Goal: Task Accomplishment & Management: Complete application form

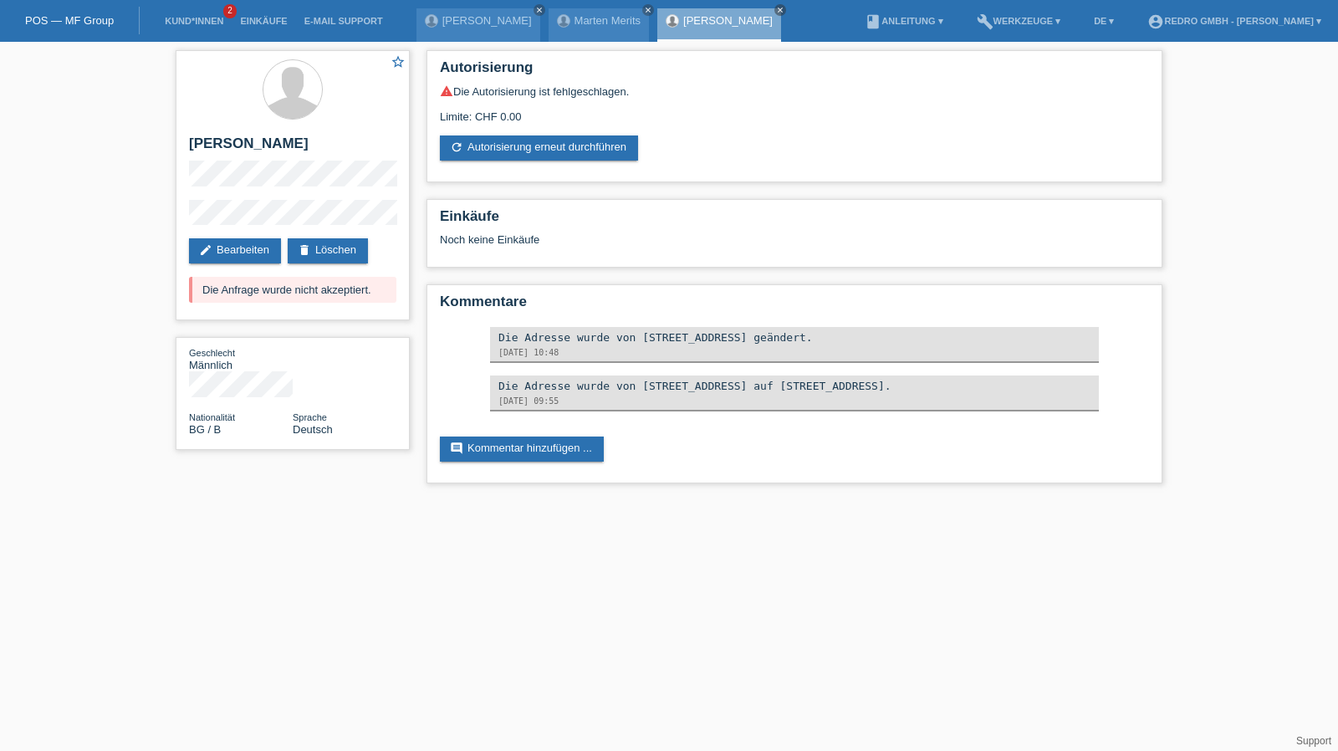
click at [192, 28] on li "Kund*innen 2" at bounding box center [193, 21] width 75 height 43
click at [192, 24] on link "Kund*innen" at bounding box center [193, 21] width 75 height 10
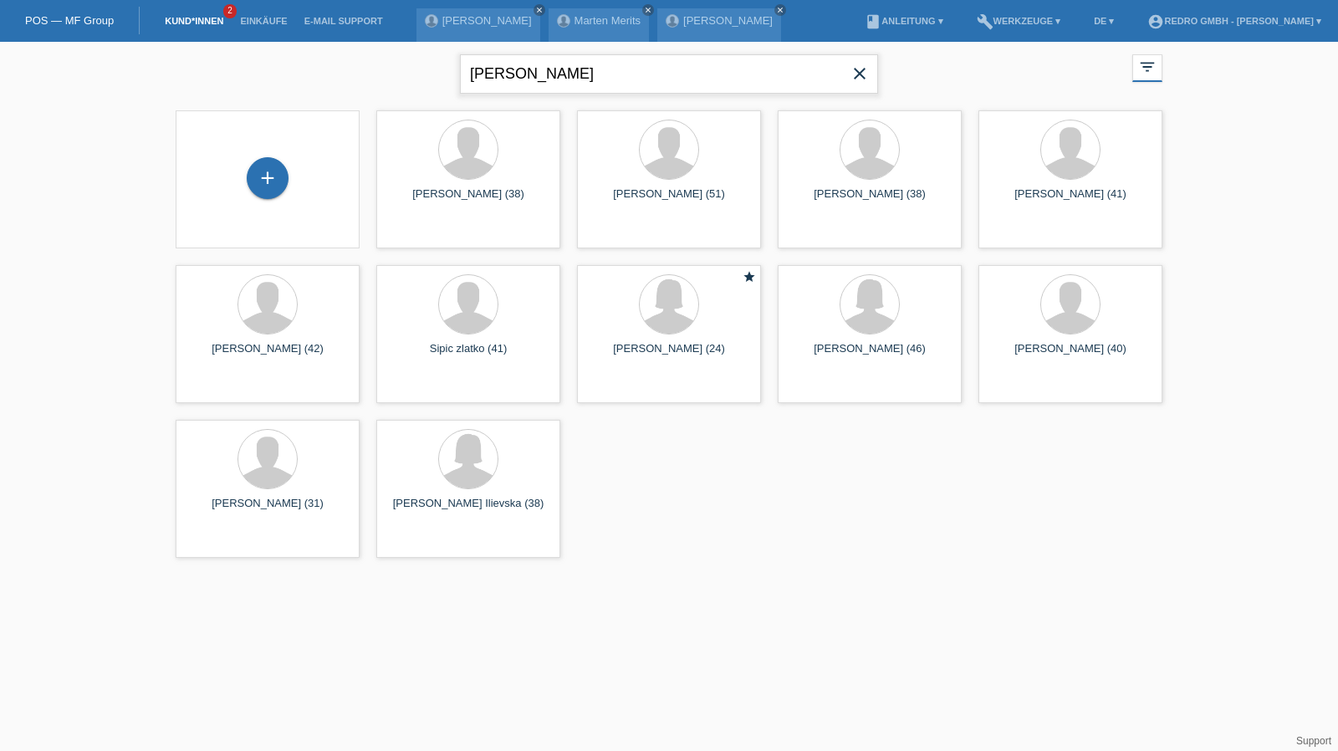
click at [589, 72] on input "[PERSON_NAME]" at bounding box center [669, 73] width 418 height 39
type input "khalil"
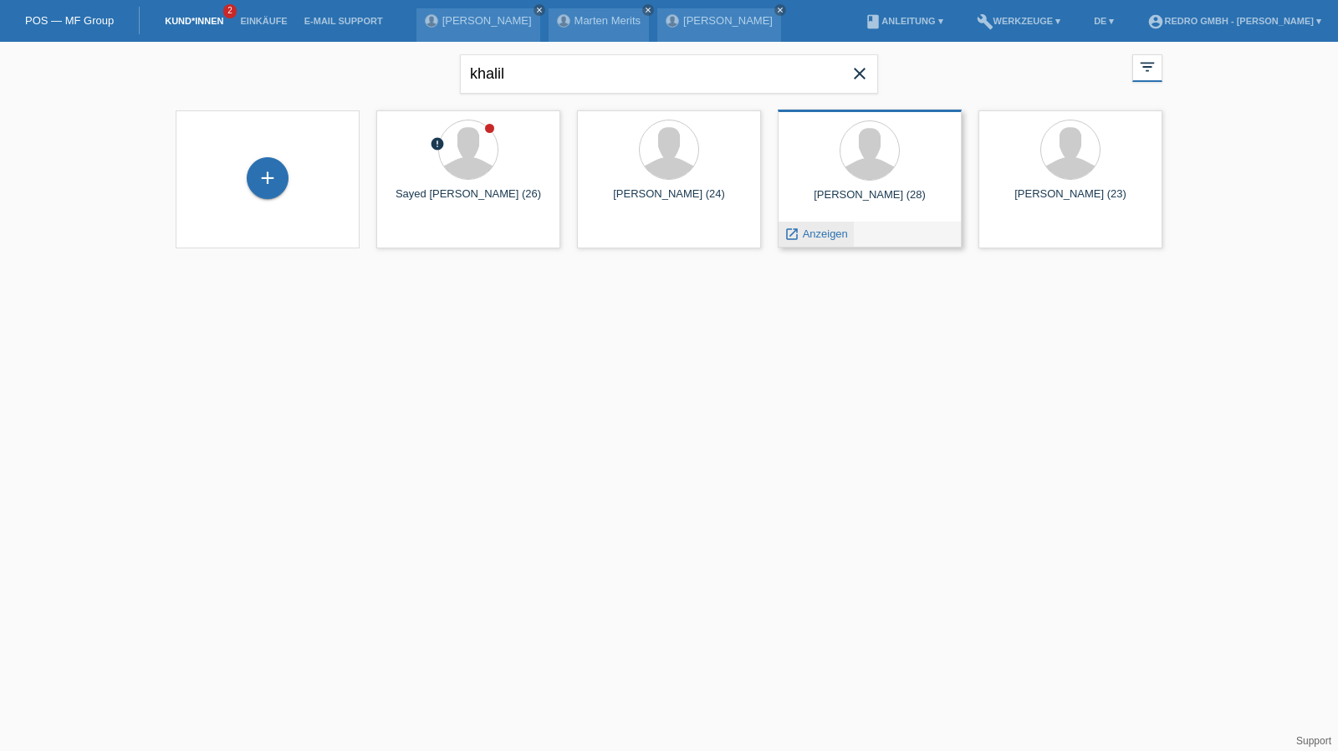
click at [816, 237] on span "Anzeigen" at bounding box center [825, 233] width 45 height 13
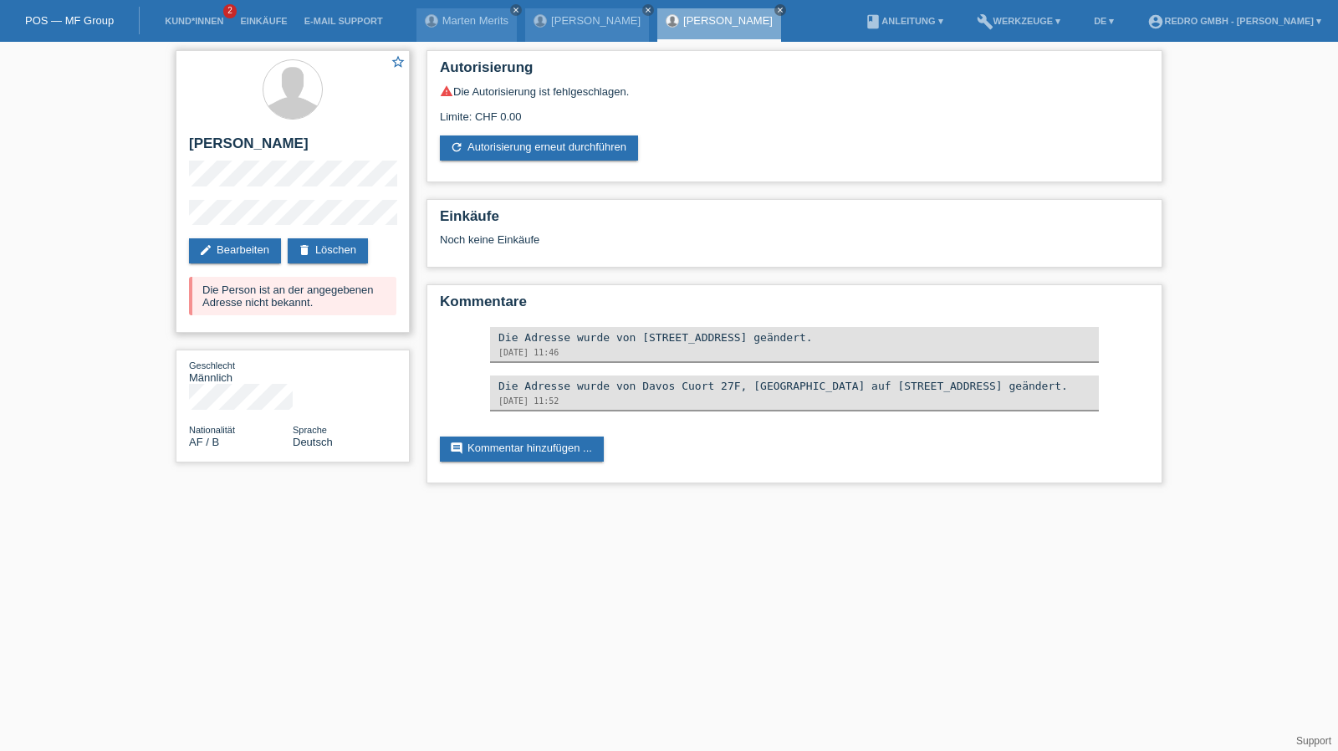
click at [246, 263] on div "star_border Khalil Paiman edit Bearbeiten delete Löschen Die Person ist an der …" at bounding box center [293, 191] width 234 height 283
click at [246, 253] on link "edit Bearbeiten" at bounding box center [235, 250] width 92 height 25
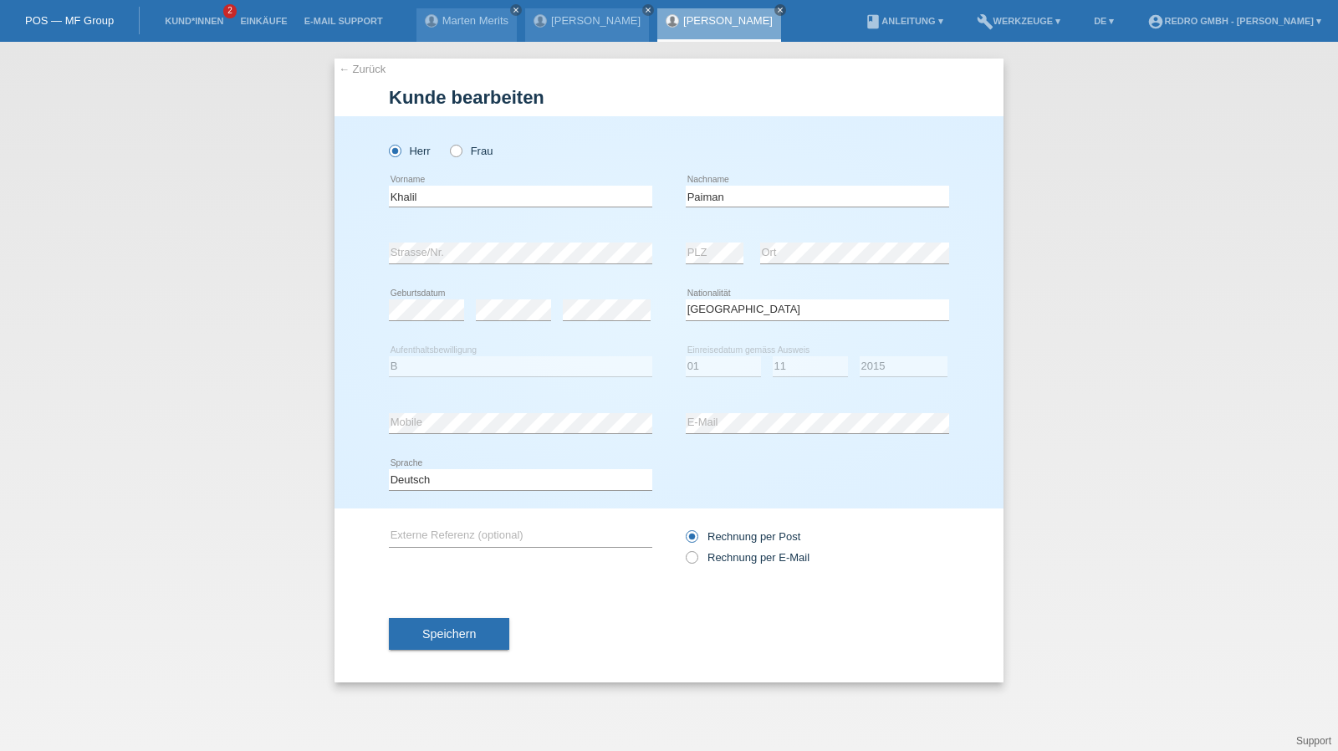
select select "AF"
select select "B"
select select "01"
select select "11"
select select "2015"
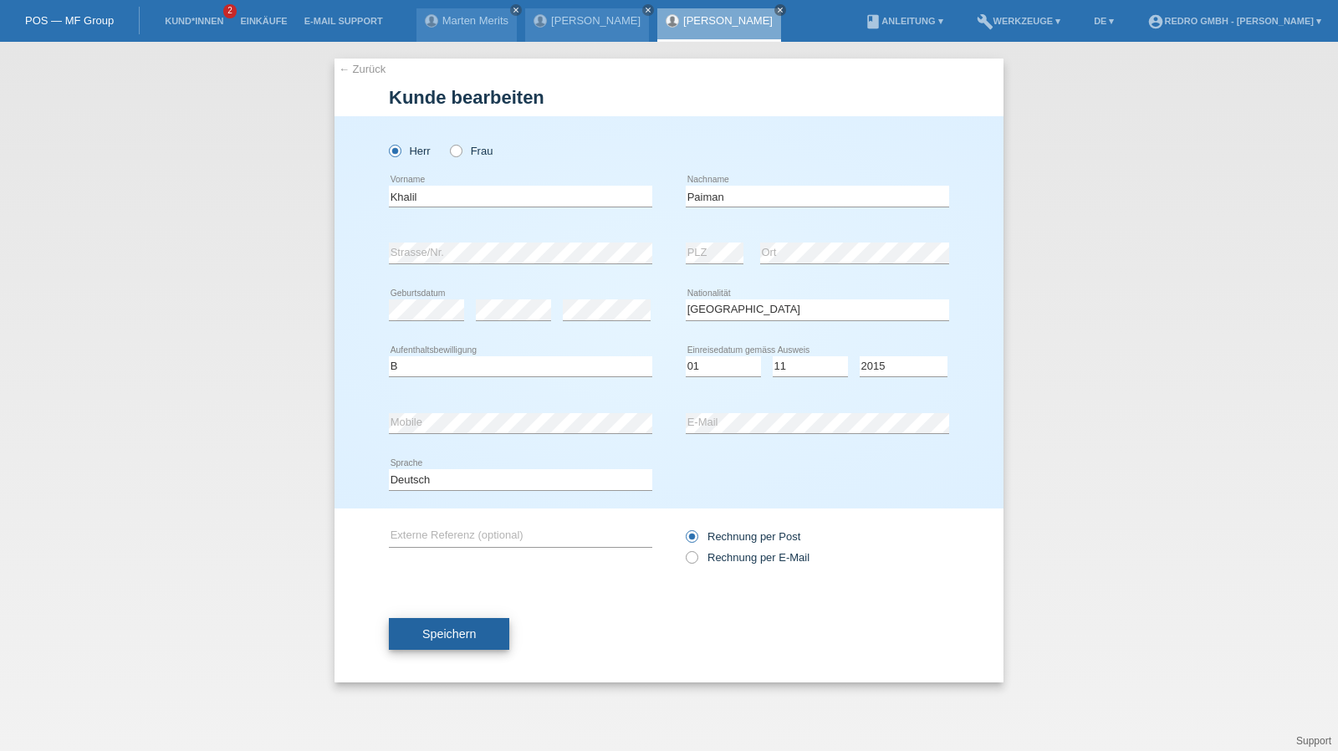
click at [440, 638] on span "Speichern" at bounding box center [449, 633] width 54 height 13
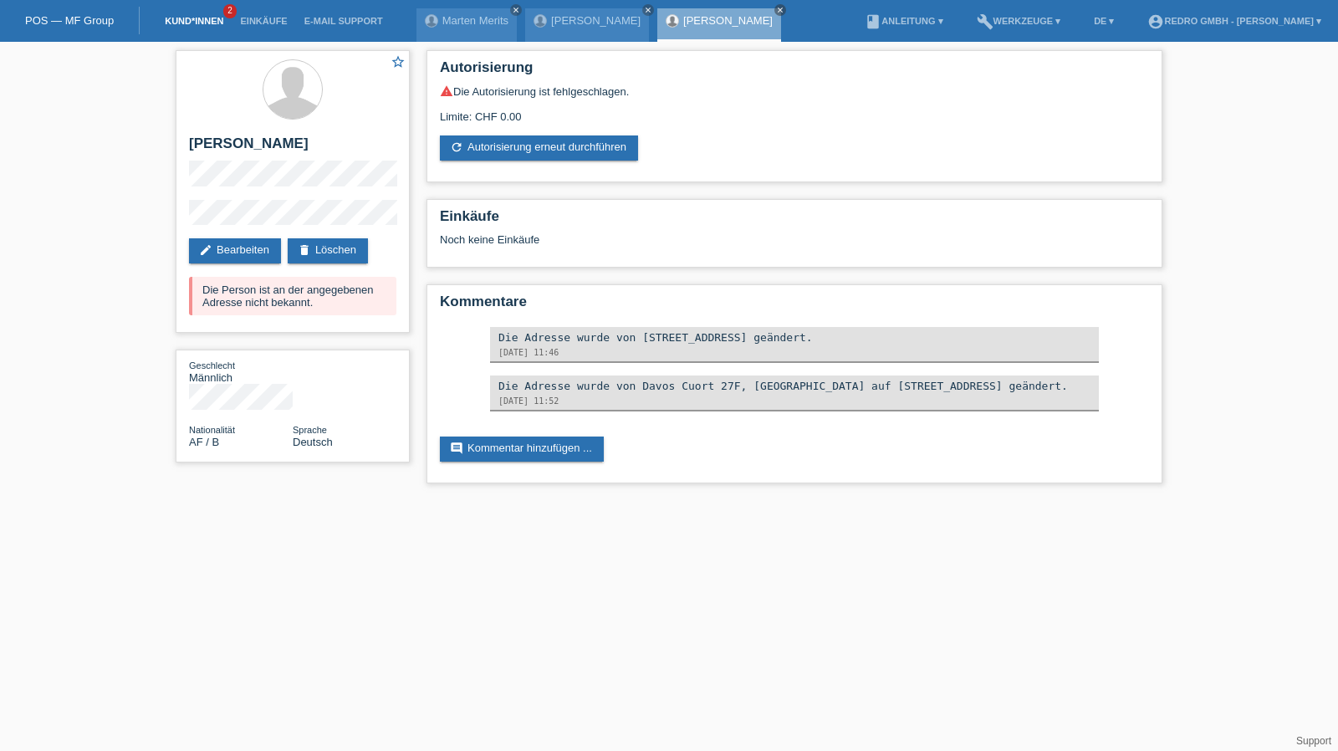
click at [191, 19] on link "Kund*innen" at bounding box center [193, 21] width 75 height 10
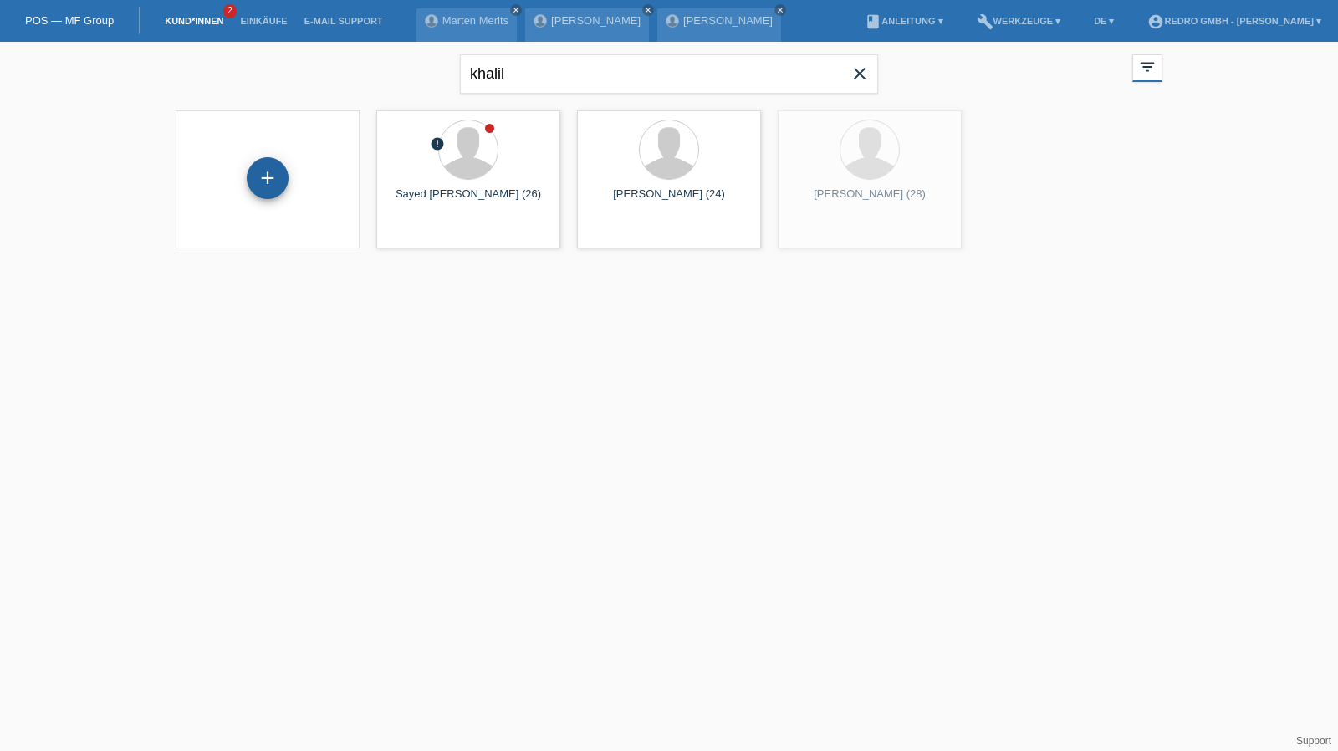
click at [283, 177] on div "+" at bounding box center [268, 178] width 42 height 42
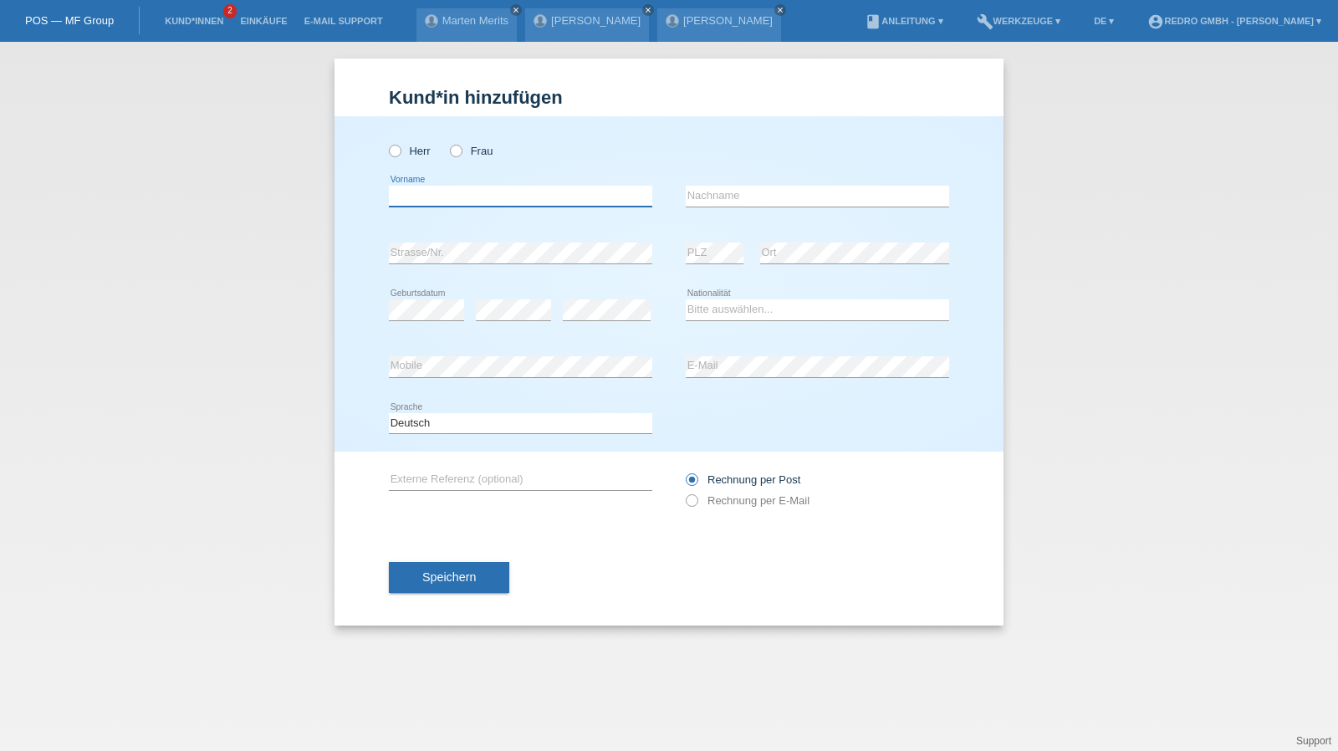
click at [475, 198] on input "text" at bounding box center [520, 196] width 263 height 21
type input "[PERSON_NAME]"
type input "Rechaigui"
click at [759, 190] on input "Rechaigui" at bounding box center [817, 196] width 263 height 21
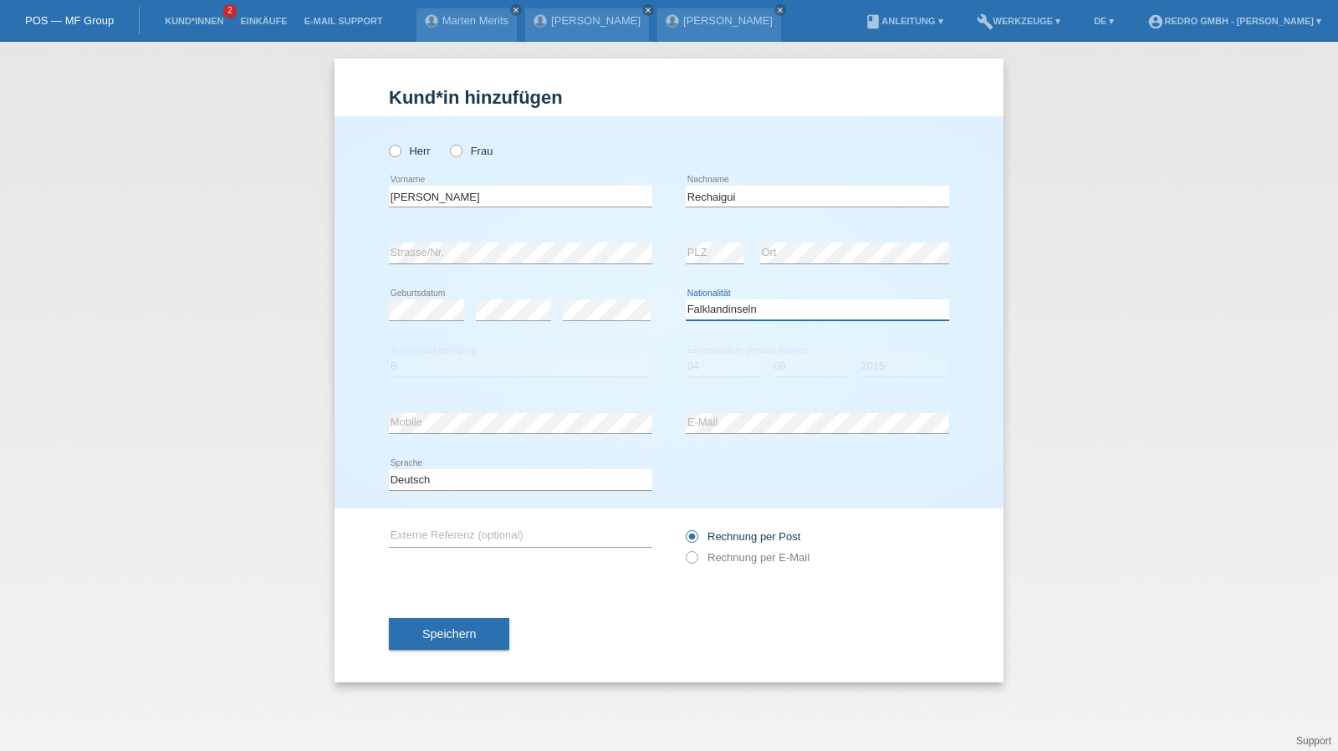
select select "FR"
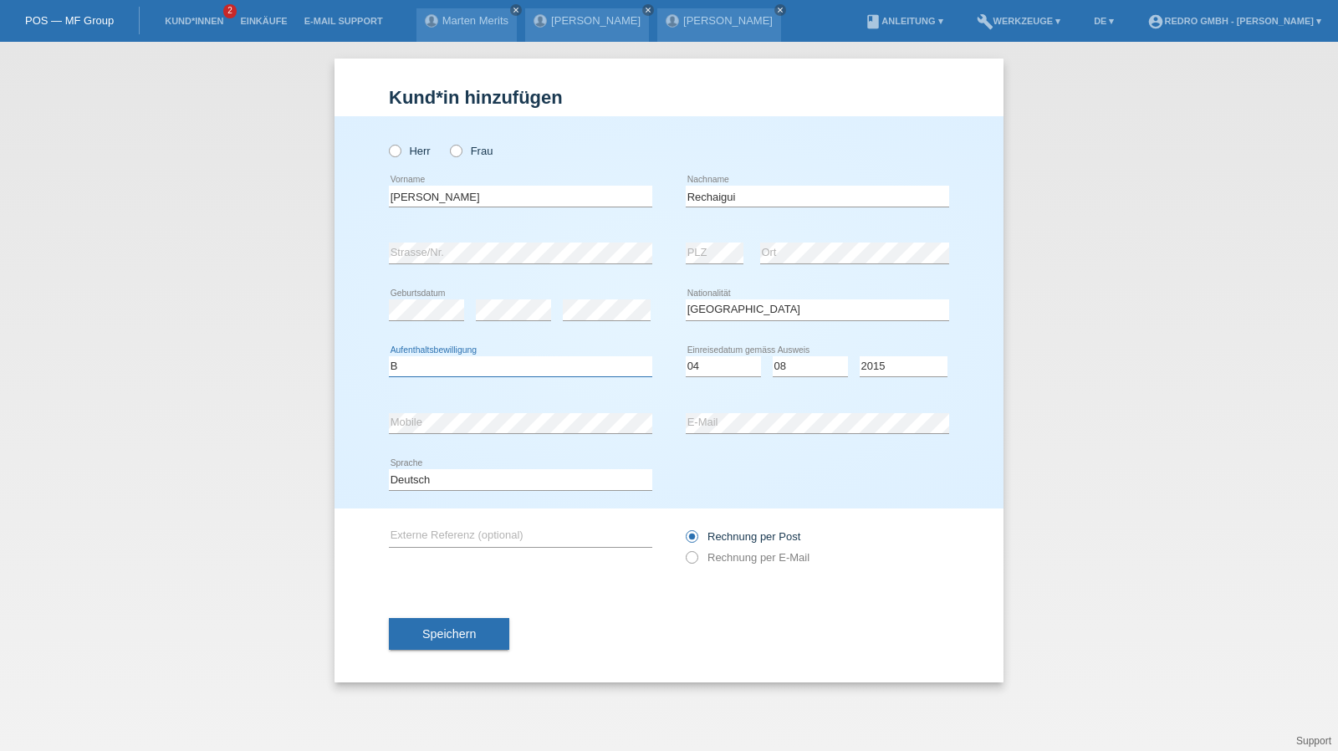
select select "B"
drag, startPoint x: 453, startPoint y: 475, endPoint x: 444, endPoint y: 483, distance: 12.4
click at [453, 475] on select "Deutsch Français Italiano English" at bounding box center [520, 479] width 263 height 20
select select "fr"
click at [389, 469] on select "Deutsch Français Italiano English" at bounding box center [520, 479] width 263 height 20
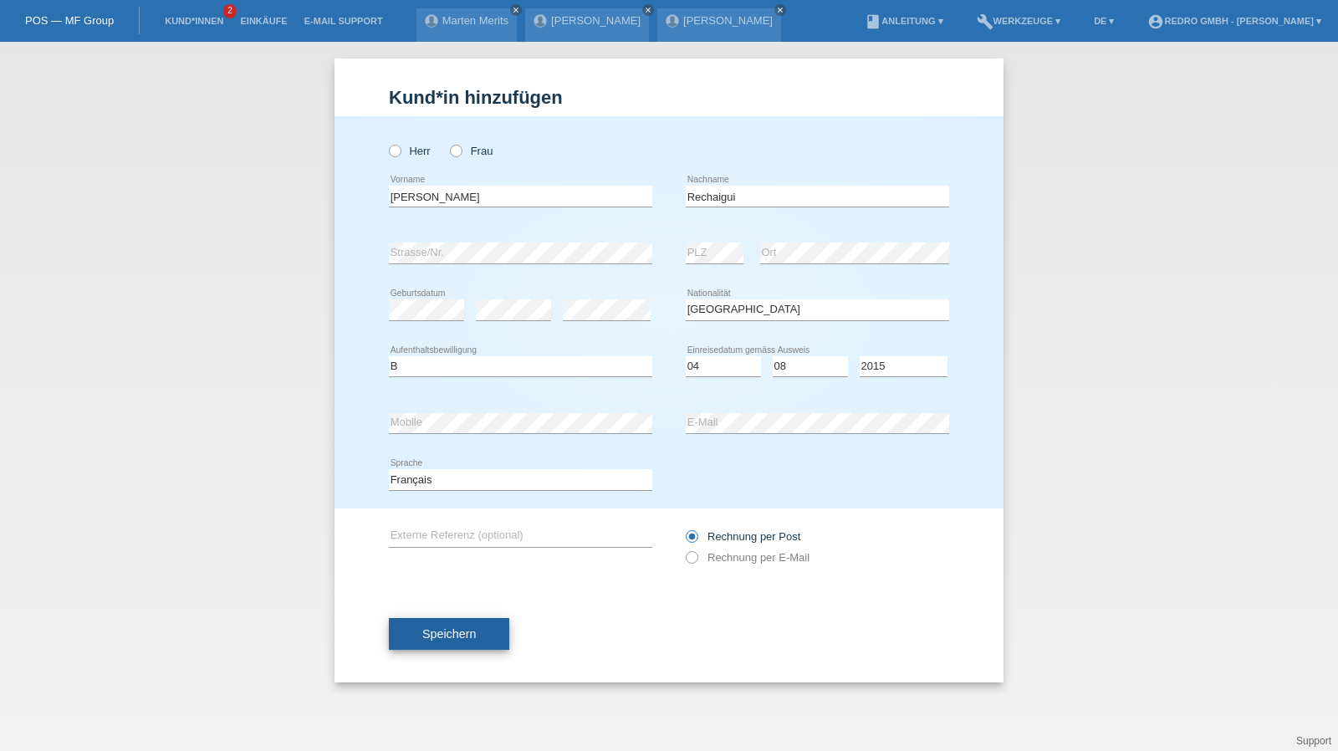
click at [435, 628] on span "Speichern" at bounding box center [449, 633] width 54 height 13
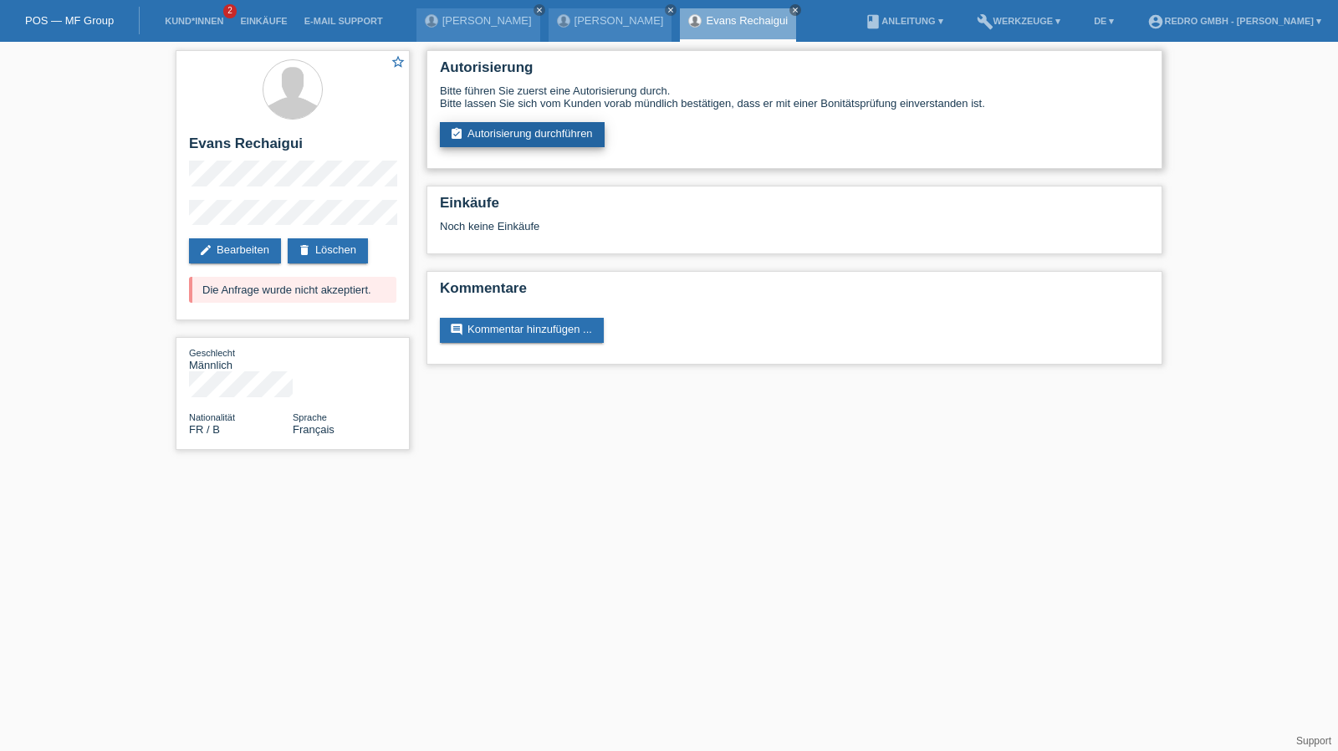
click at [484, 131] on link "assignment_turned_in Autorisierung durchführen" at bounding box center [522, 134] width 165 height 25
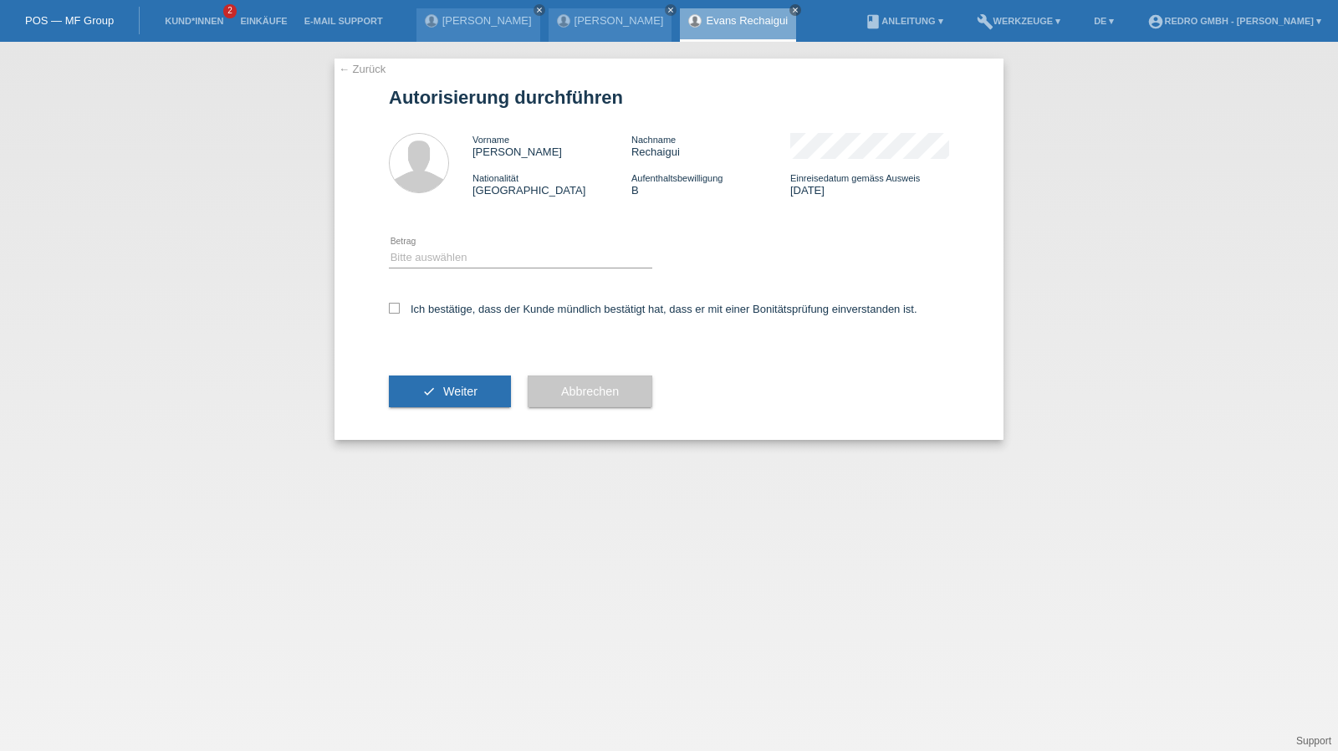
click at [452, 268] on icon at bounding box center [520, 268] width 263 height 1
click at [455, 262] on select "Bitte auswählen CHF 1.00 - CHF 499.00 CHF 500.00 - CHF 1'999.00 CHF 2'000.00 - …" at bounding box center [520, 258] width 263 height 20
select select "1"
click at [389, 248] on select "Bitte auswählen CHF 1.00 - CHF 499.00 CHF 500.00 - CHF 1'999.00 CHF 2'000.00 - …" at bounding box center [520, 258] width 263 height 20
click at [431, 314] on label "Ich bestätige, dass der Kunde mündlich bestätigt hat, dass er mit einer Bonität…" at bounding box center [653, 309] width 528 height 13
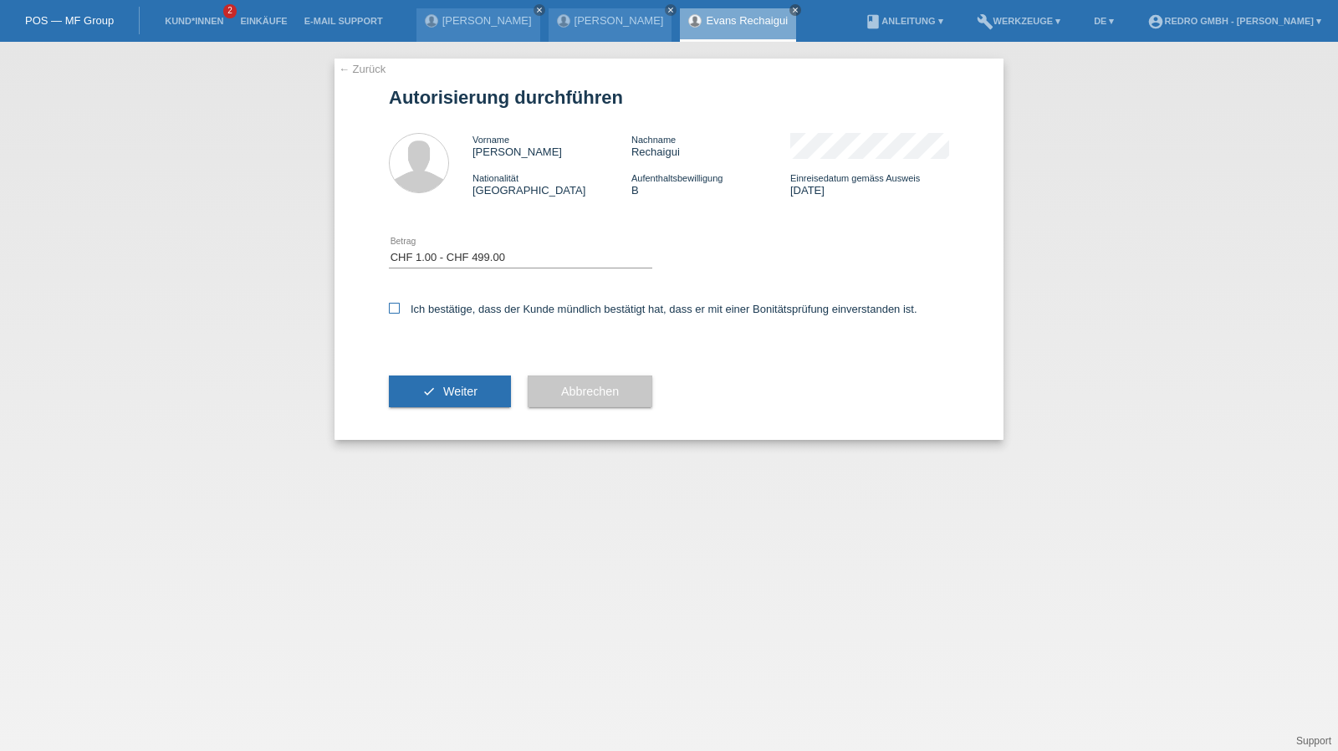
click at [400, 314] on input "Ich bestätige, dass der Kunde mündlich bestätigt hat, dass er mit einer Bonität…" at bounding box center [394, 308] width 11 height 11
checkbox input "true"
click at [420, 397] on button "check Weiter" at bounding box center [450, 391] width 122 height 32
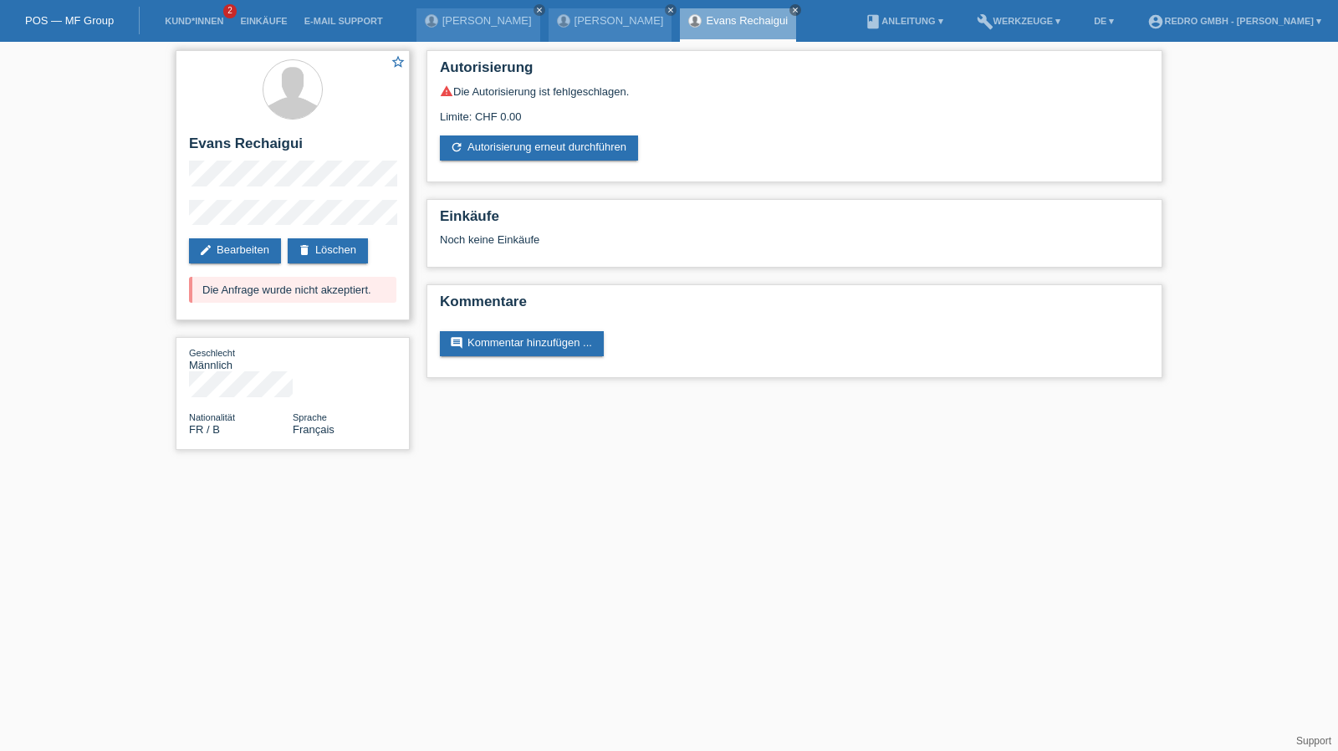
click at [279, 145] on h2 "Evans Rechaigui" at bounding box center [292, 147] width 207 height 25
copy h2 "Rechaigui"
click at [192, 18] on link "Kund*innen" at bounding box center [193, 21] width 75 height 10
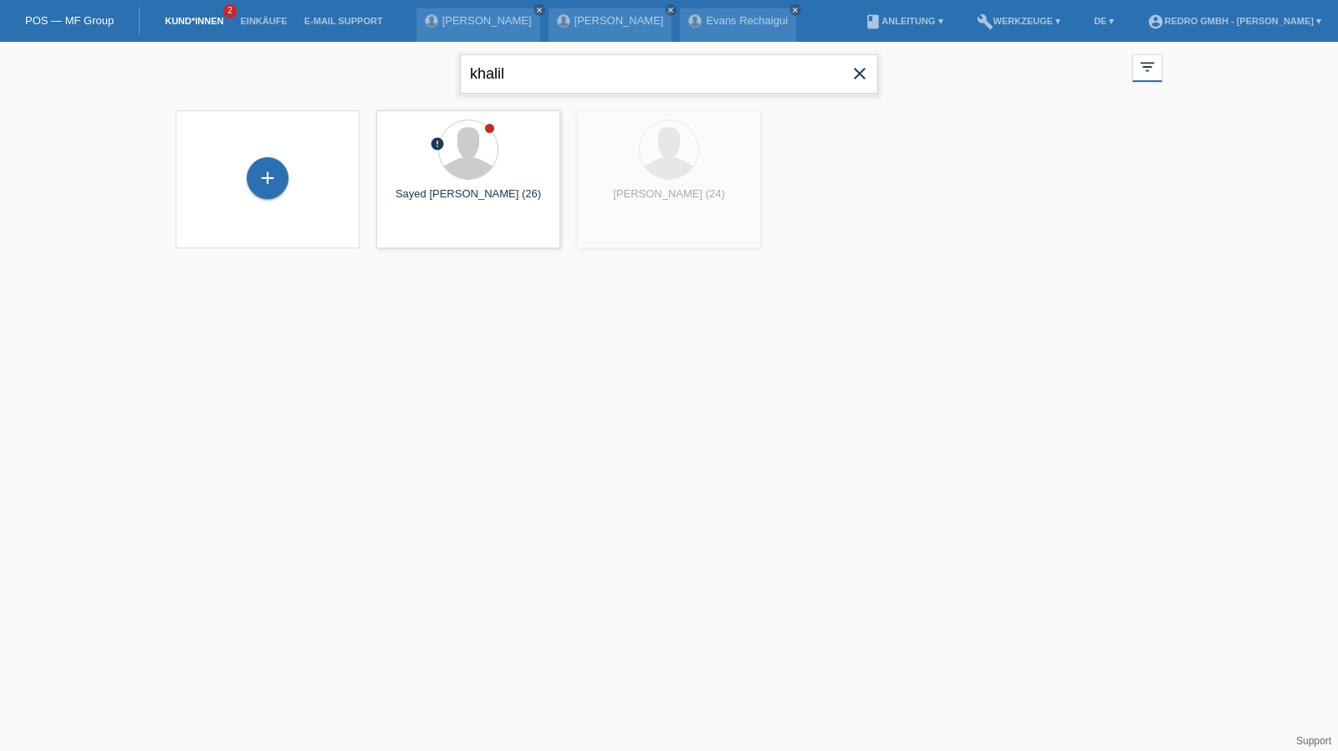
click at [594, 63] on input "khalil" at bounding box center [669, 73] width 418 height 39
type input "pepa"
click at [276, 176] on div "+" at bounding box center [268, 178] width 42 height 42
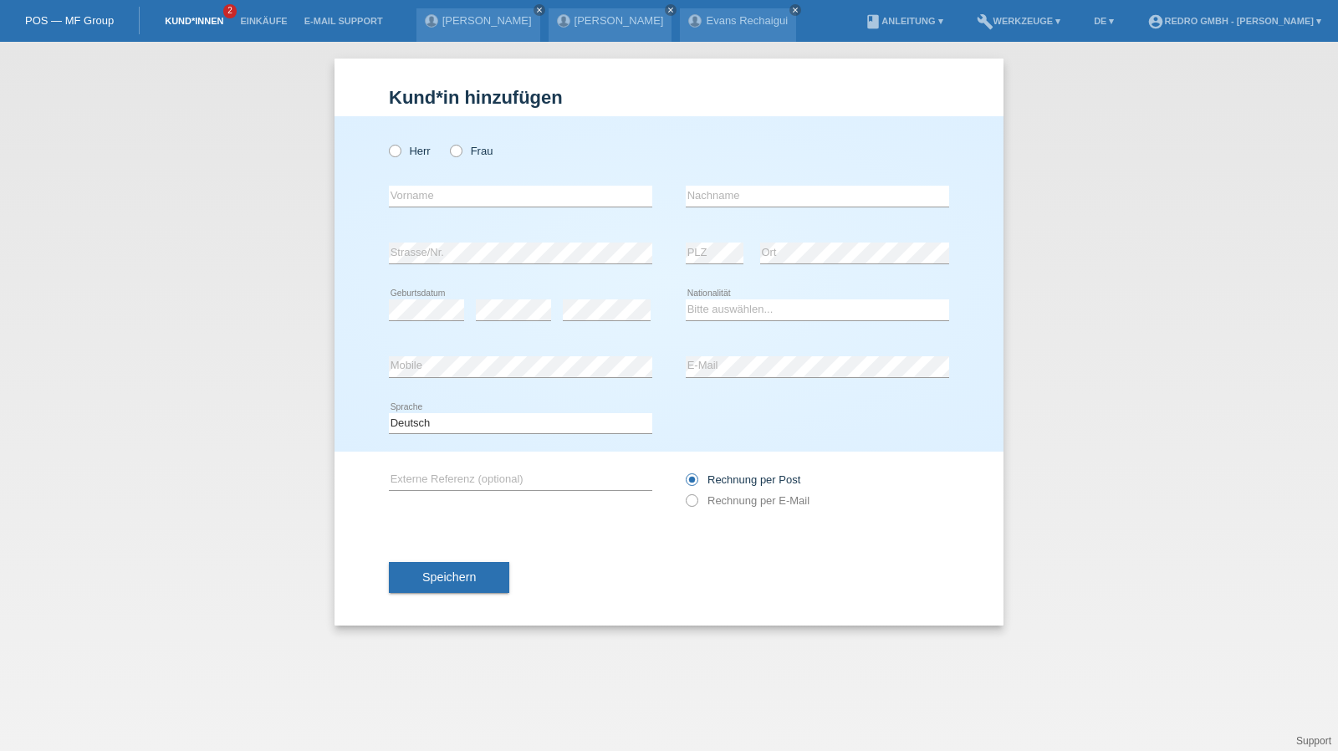
click at [199, 23] on link "Kund*innen" at bounding box center [193, 21] width 75 height 10
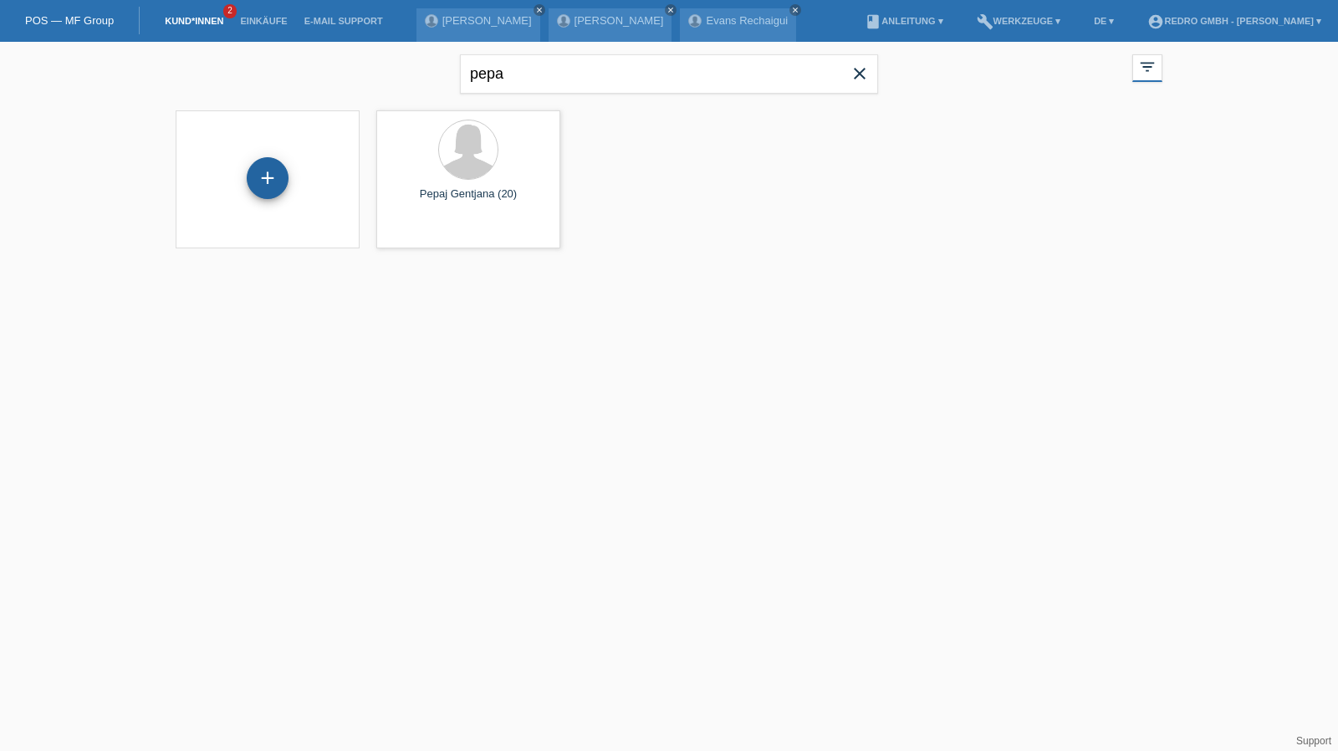
click at [268, 162] on div "+" at bounding box center [268, 178] width 42 height 42
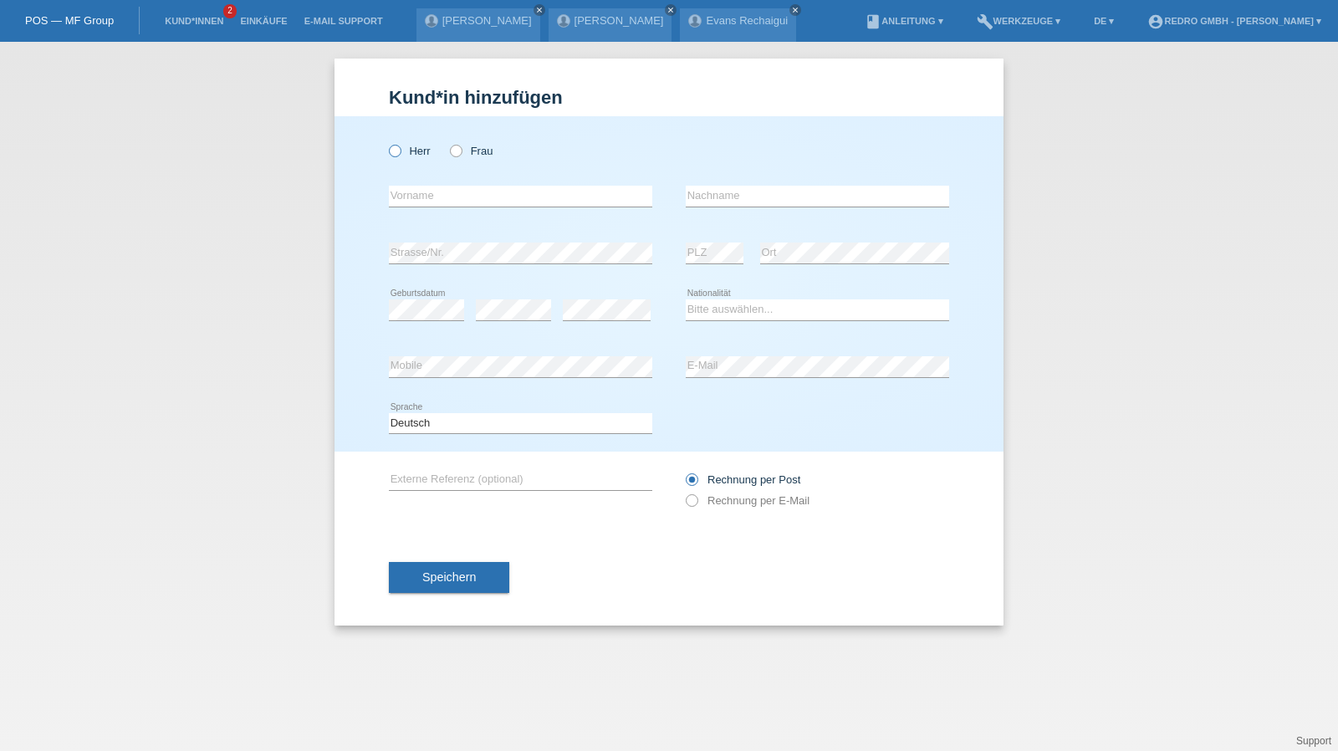
click at [406, 152] on label "Herr" at bounding box center [410, 151] width 42 height 13
click at [400, 152] on input "Herr" at bounding box center [394, 150] width 11 height 11
radio input "true"
click at [433, 205] on input "text" at bounding box center [520, 196] width 263 height 21
click at [414, 275] on div "error Strasse/Nr." at bounding box center [520, 253] width 263 height 57
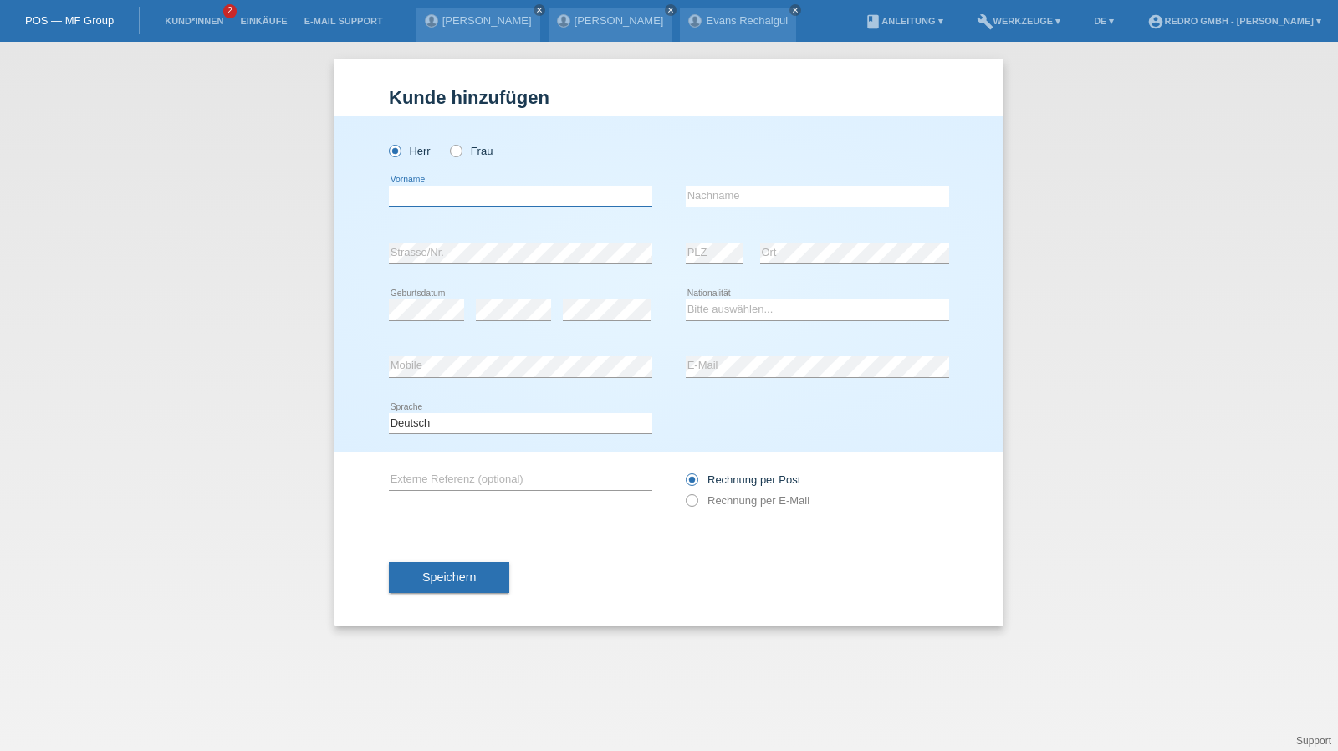
click at [495, 198] on input "text" at bounding box center [520, 196] width 263 height 21
type input "[PERSON_NAME]"
type input "Sonderegger"
select select "CH"
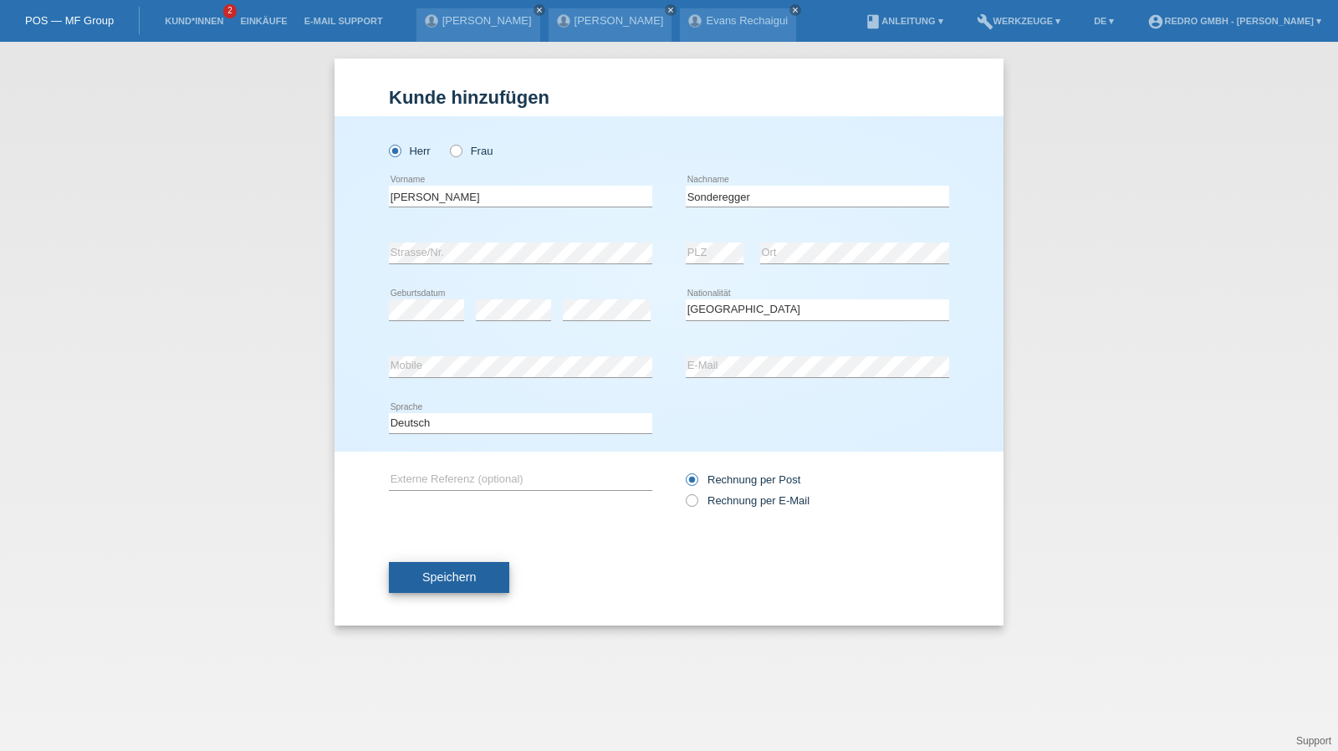
click at [457, 570] on span "Speichern" at bounding box center [449, 576] width 54 height 13
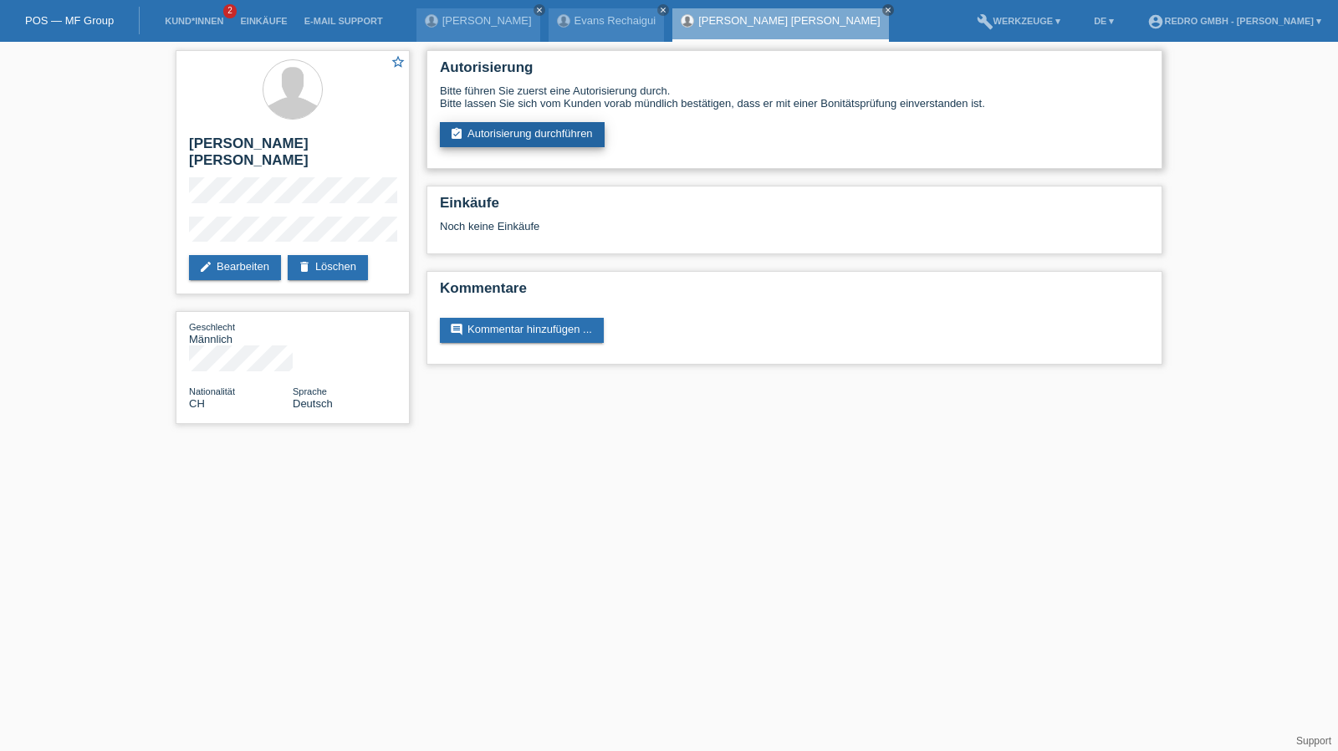
click at [478, 131] on link "assignment_turned_in Autorisierung durchführen" at bounding box center [522, 134] width 165 height 25
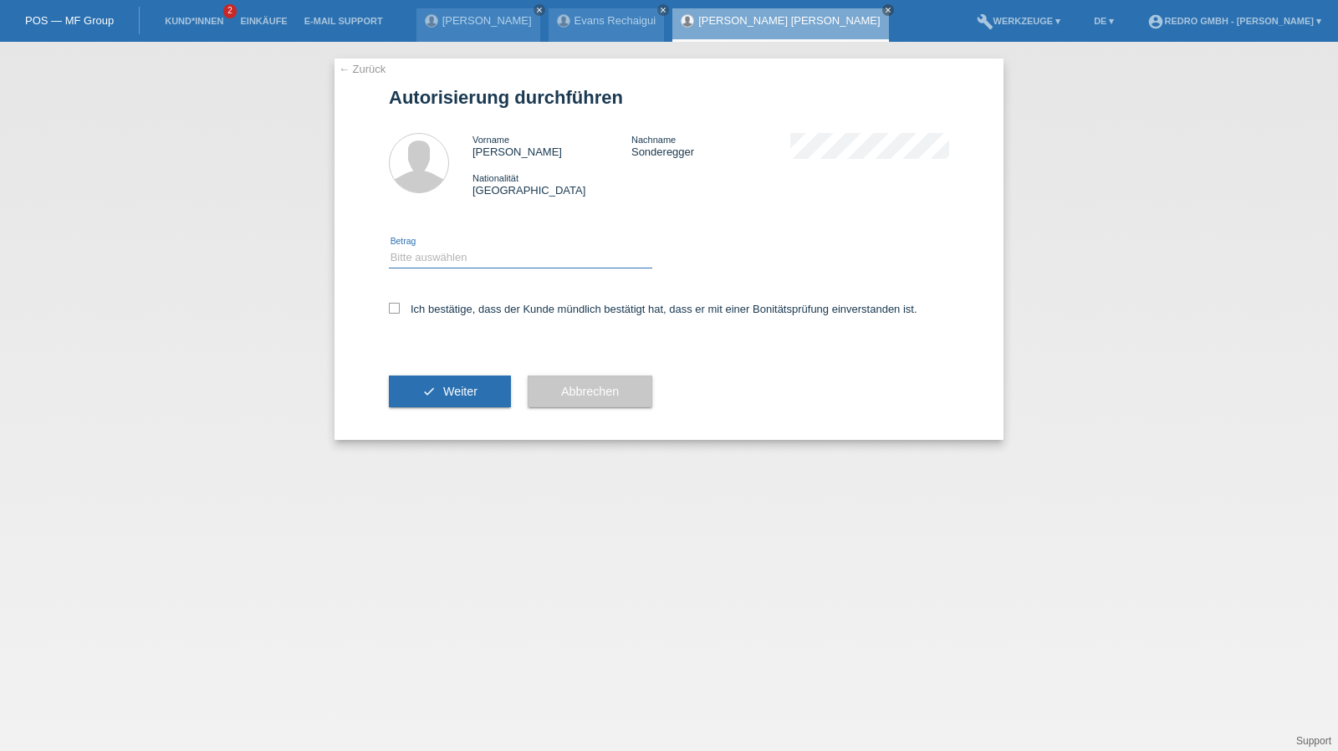
click at [408, 260] on select "Bitte auswählen CHF 1.00 - CHF 499.00 CHF 500.00 - CHF 1'999.00 CHF 2'000.00 - …" at bounding box center [520, 258] width 263 height 20
select select "1"
click at [389, 248] on select "Bitte auswählen CHF 1.00 - CHF 499.00 CHF 500.00 - CHF 1'999.00 CHF 2'000.00 - …" at bounding box center [520, 258] width 263 height 20
click at [415, 319] on div "Ich bestätige, dass der Kunde mündlich bestätigt hat, dass er mit einer Bonität…" at bounding box center [669, 314] width 560 height 57
click at [433, 314] on label "Ich bestätige, dass der Kunde mündlich bestätigt hat, dass er mit einer Bonität…" at bounding box center [653, 309] width 528 height 13
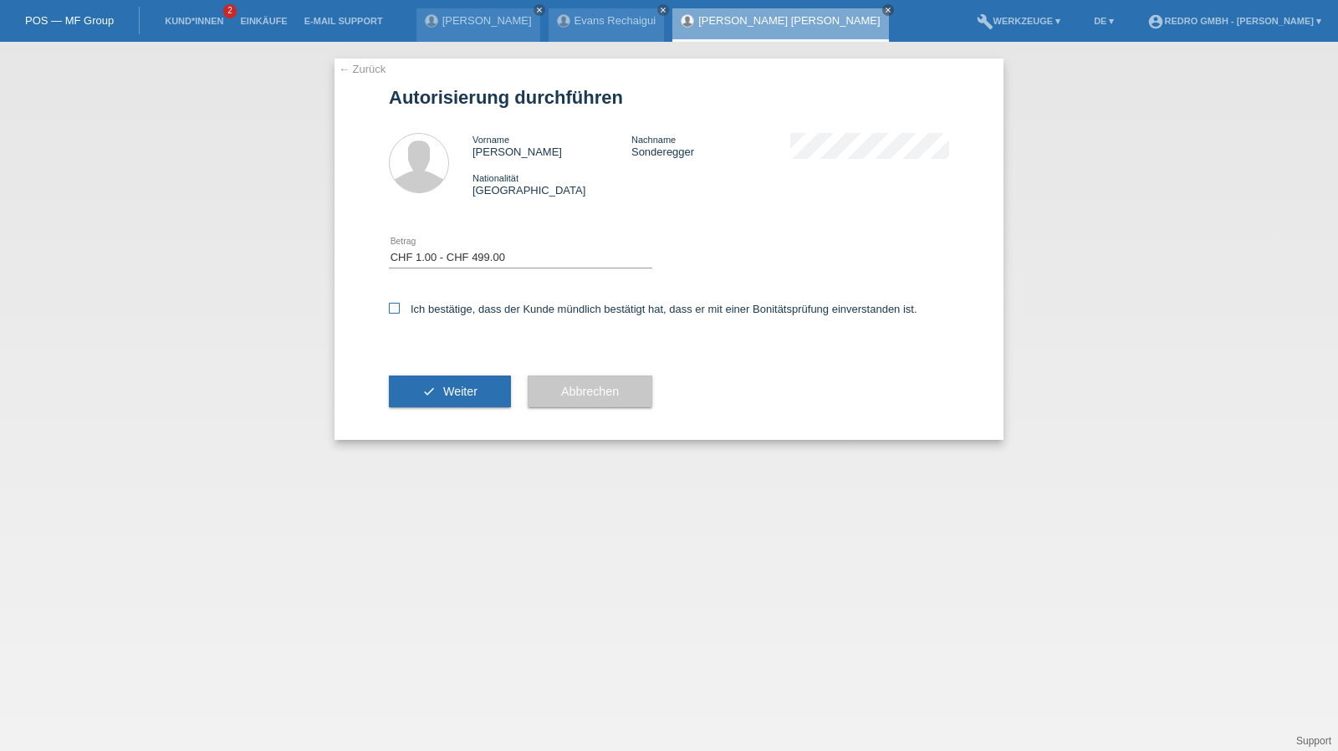
click at [400, 314] on input "Ich bestätige, dass der Kunde mündlich bestätigt hat, dass er mit einer Bonität…" at bounding box center [394, 308] width 11 height 11
checkbox input "true"
click at [423, 400] on button "check Weiter" at bounding box center [450, 391] width 122 height 32
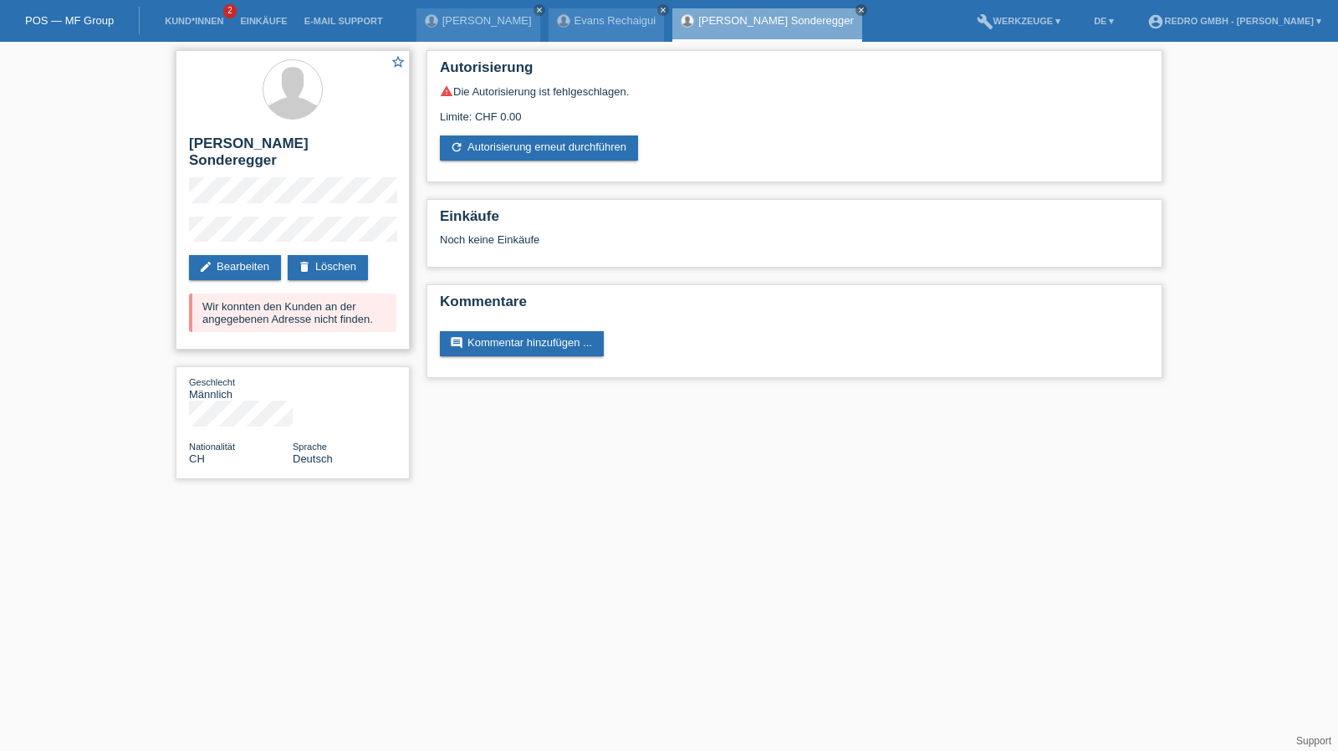
click at [339, 145] on h2 "[PERSON_NAME] Sonderegger" at bounding box center [292, 156] width 207 height 42
copy h2 "Sonderegger"
click at [263, 136] on h2 "[PERSON_NAME] Sonderegger" at bounding box center [292, 156] width 207 height 42
click at [263, 136] on h2 "[PERSON_NAME] [PERSON_NAME]" at bounding box center [292, 156] width 207 height 42
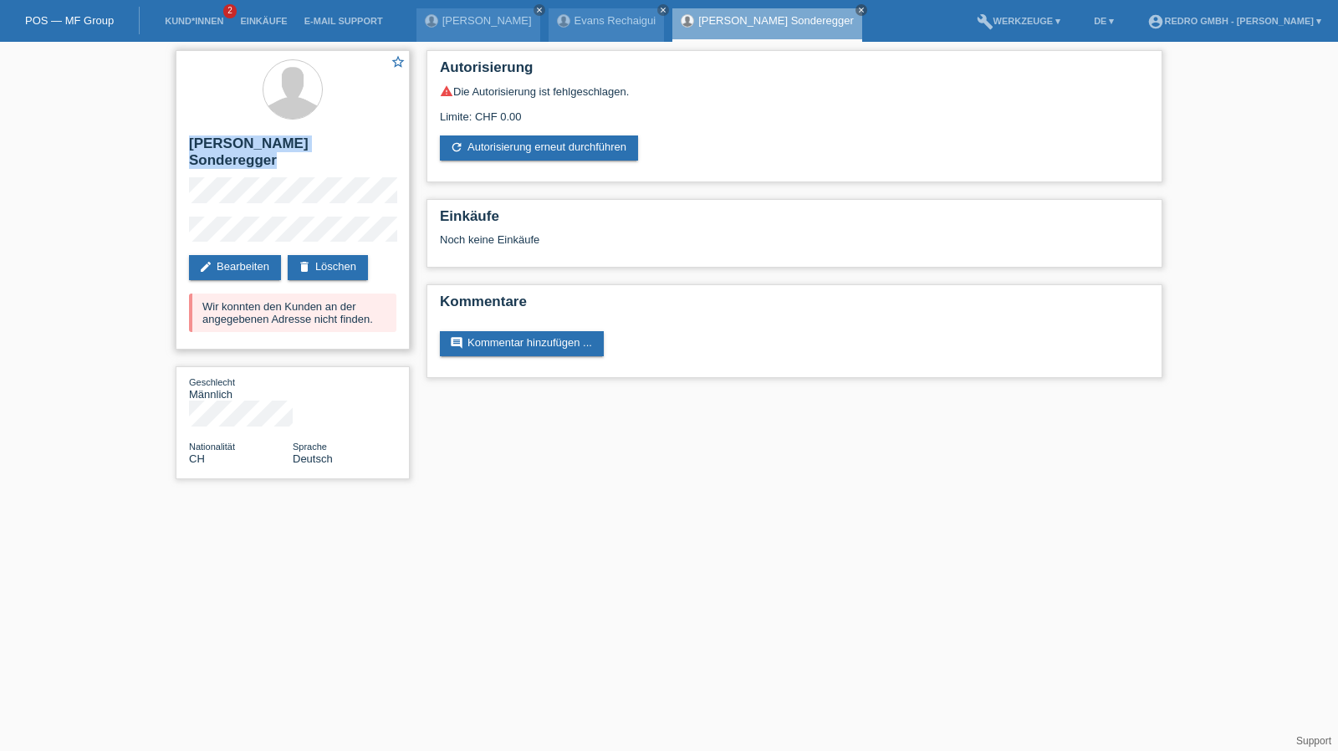
click at [263, 136] on h2 "[PERSON_NAME] [PERSON_NAME]" at bounding box center [292, 156] width 207 height 42
copy div "[PERSON_NAME] [PERSON_NAME]"
click at [147, 222] on div "star_border Oliver Arjuna Sonderegger edit Bearbeiten delete Löschen Wir konnte…" at bounding box center [669, 269] width 1338 height 454
drag, startPoint x: 192, startPoint y: 141, endPoint x: 274, endPoint y: 140, distance: 81.9
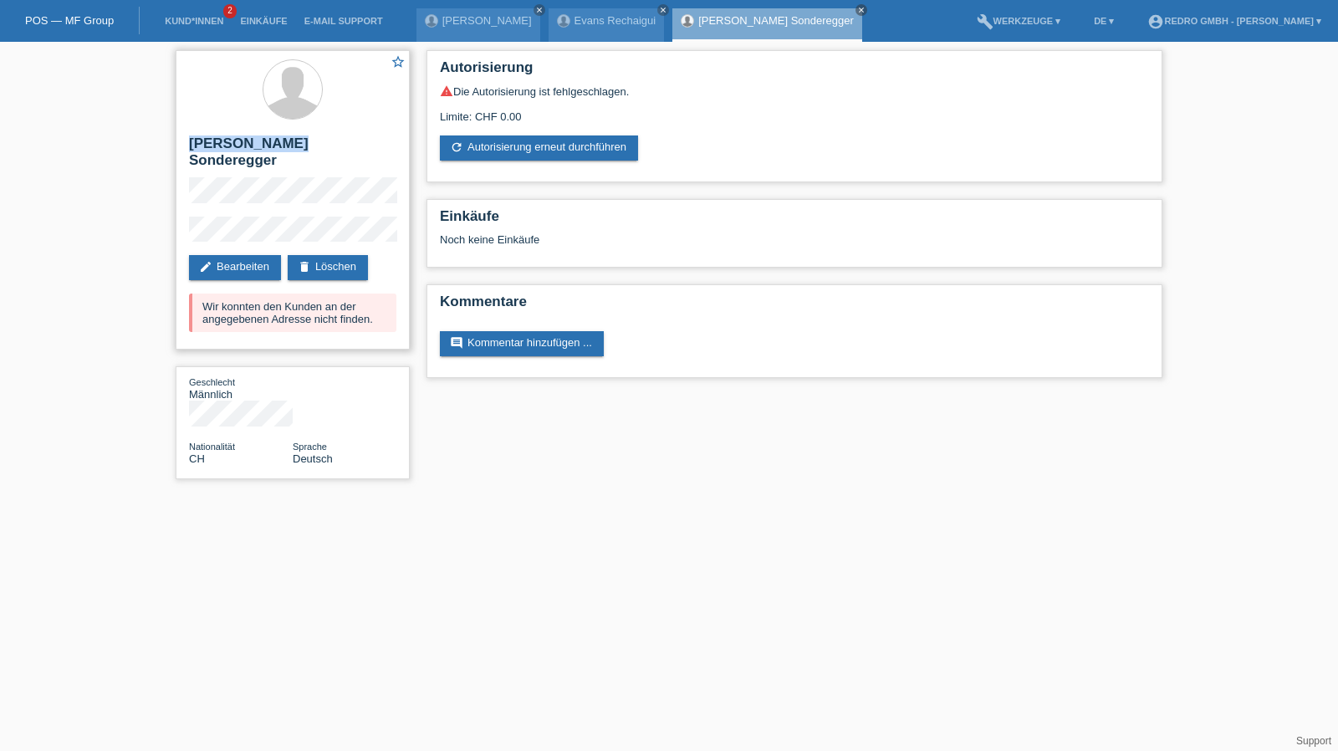
click at [274, 140] on h2 "[PERSON_NAME] [PERSON_NAME]" at bounding box center [292, 156] width 207 height 42
copy h2 "[PERSON_NAME]"
click at [172, 24] on link "Kund*innen" at bounding box center [193, 21] width 75 height 10
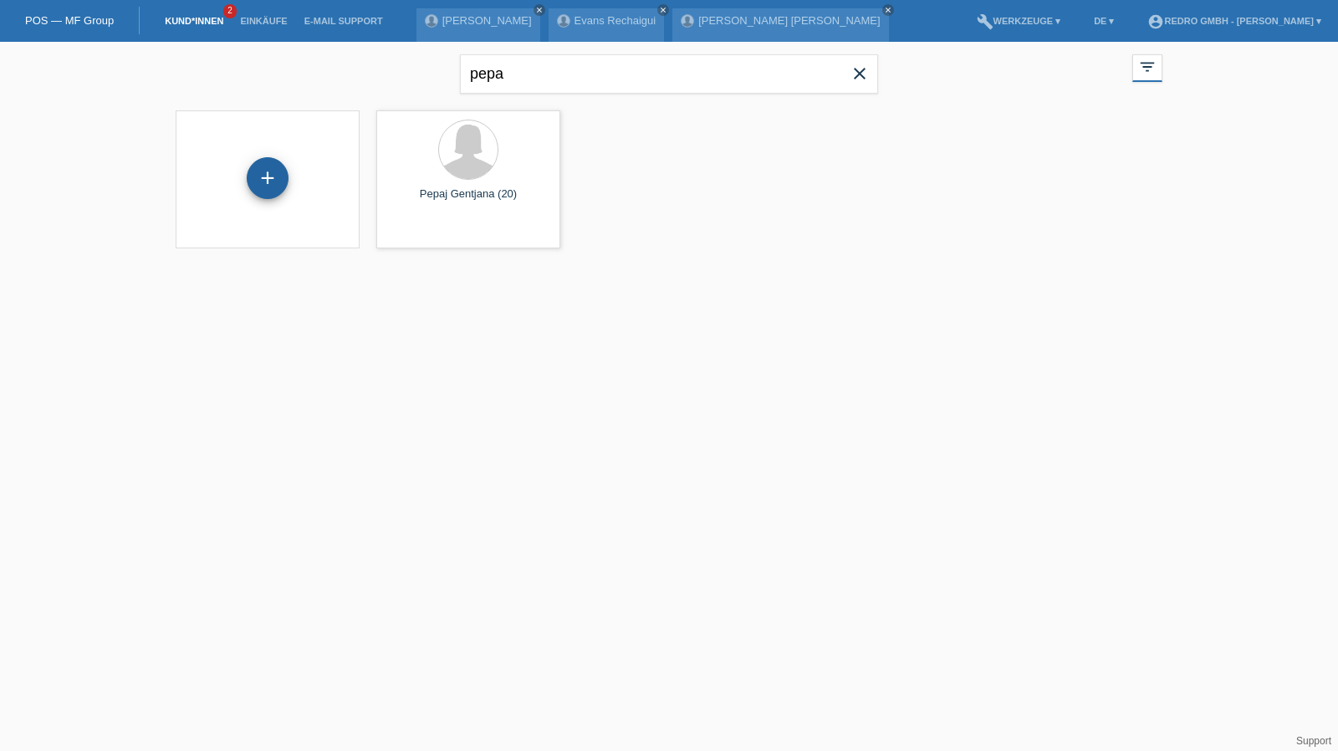
click at [273, 186] on div "+" at bounding box center [268, 178] width 42 height 42
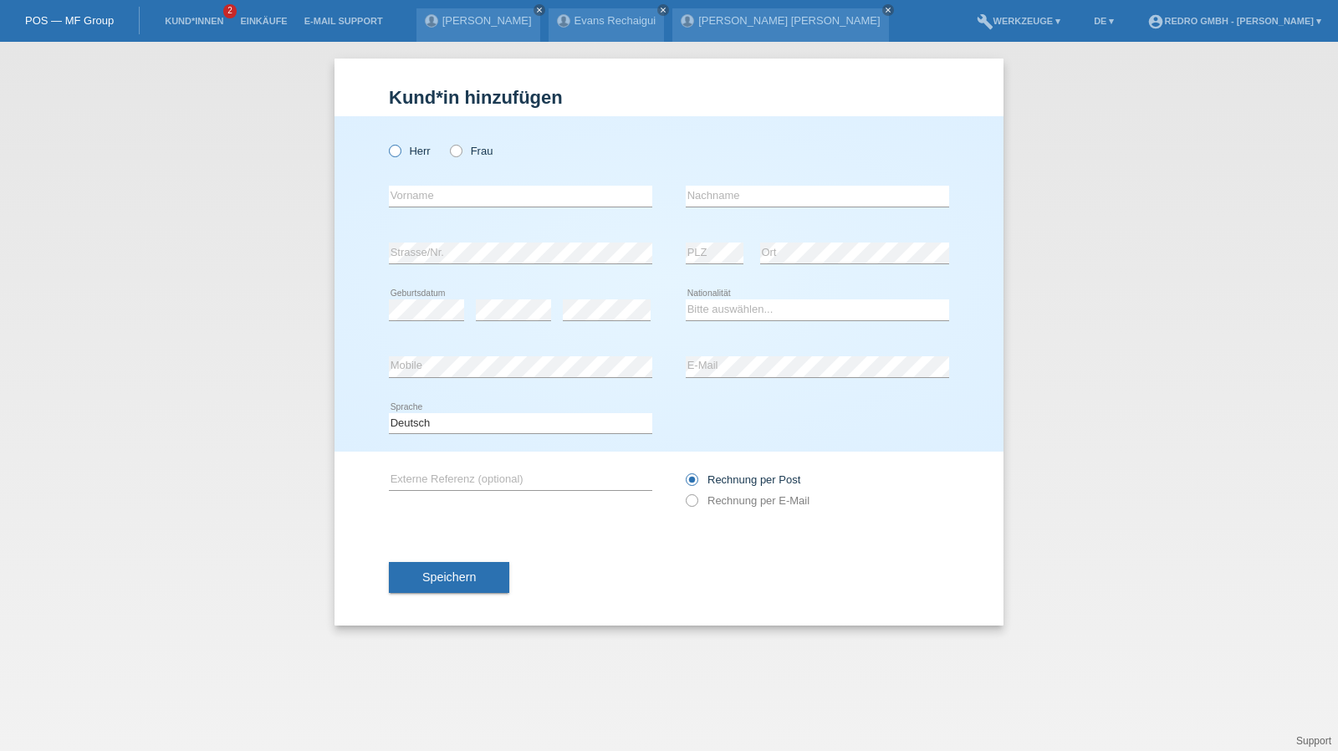
click at [401, 156] on label "Herr" at bounding box center [410, 151] width 42 height 13
click at [400, 156] on input "Herr" at bounding box center [394, 150] width 11 height 11
radio input "true"
drag, startPoint x: 485, startPoint y: 422, endPoint x: 473, endPoint y: 431, distance: 14.4
click at [485, 422] on select "Deutsch Français Italiano English" at bounding box center [520, 423] width 263 height 20
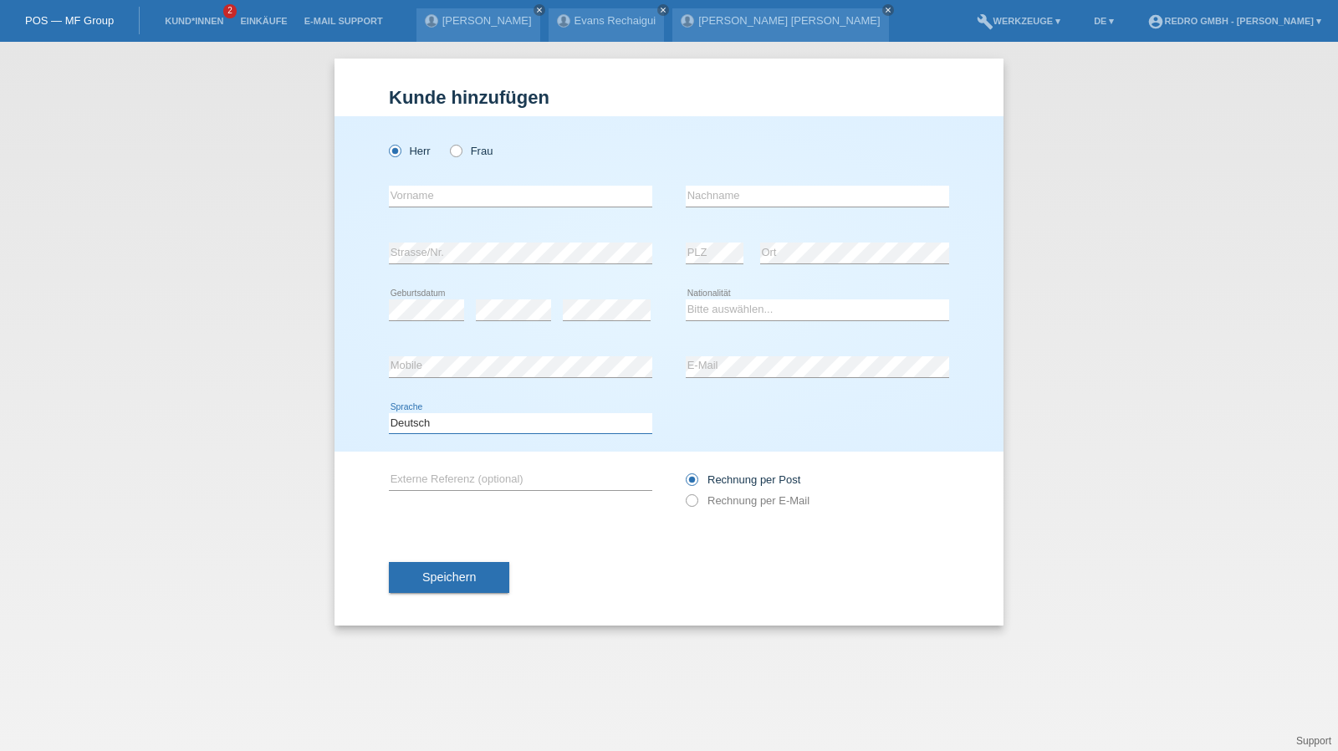
select select "fr"
click at [389, 413] on select "Deutsch Français Italiano English" at bounding box center [520, 423] width 263 height 20
select select "CH"
click at [464, 193] on input "text" at bounding box center [520, 196] width 263 height 21
type input "[PERSON_NAME]"
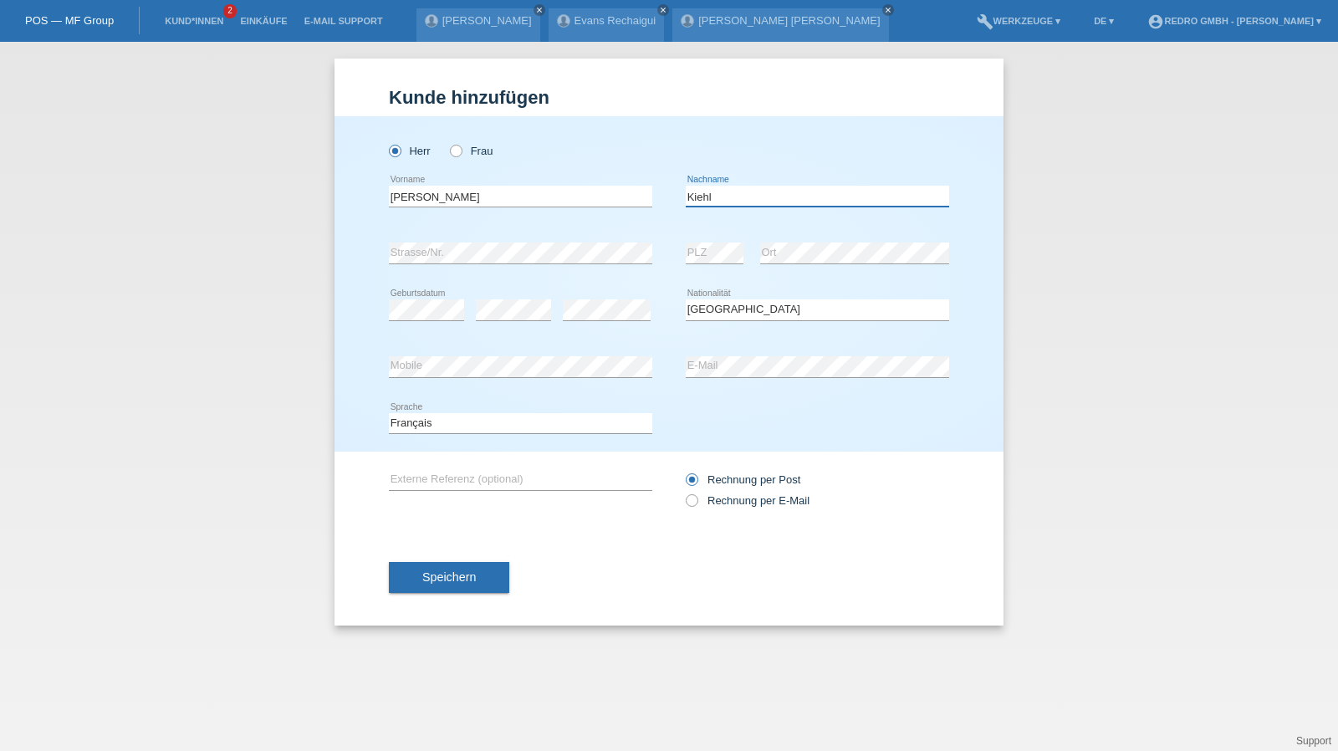
type input "Kiehl"
click at [465, 566] on button "Speichern" at bounding box center [449, 578] width 120 height 32
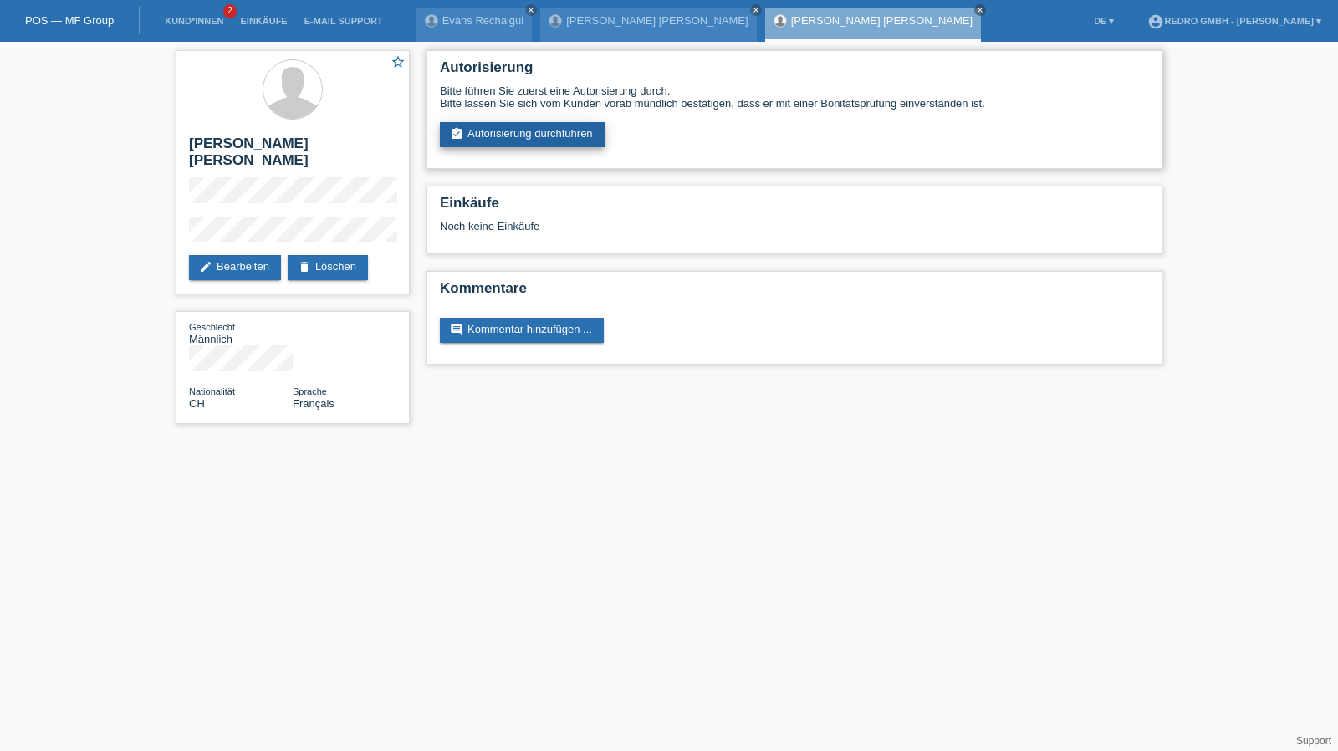
click at [533, 145] on link "assignment_turned_in Autorisierung durchführen" at bounding box center [522, 134] width 165 height 25
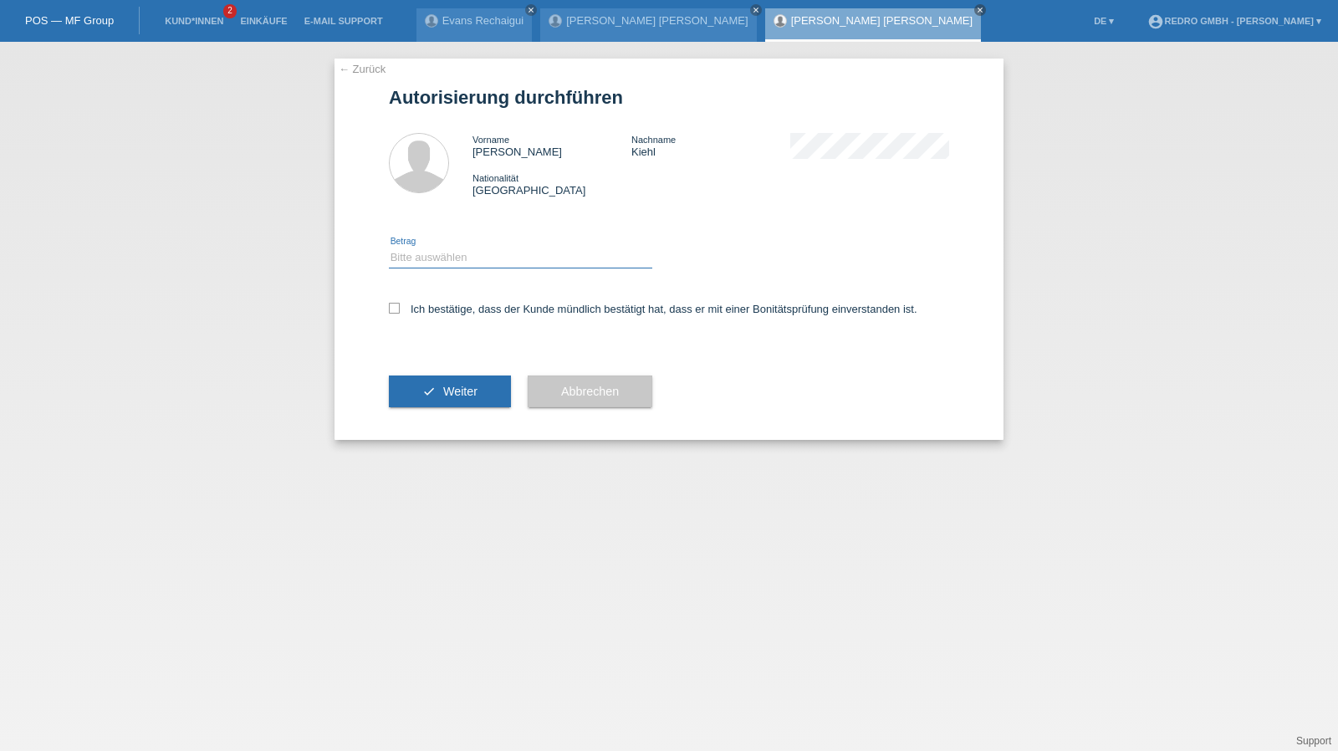
drag, startPoint x: 428, startPoint y: 249, endPoint x: 426, endPoint y: 267, distance: 17.6
click at [428, 249] on select "Bitte auswählen CHF 1.00 - CHF 499.00 CHF 500.00 - CHF 1'999.00 CHF 2'000.00 - …" at bounding box center [520, 258] width 263 height 20
select select "1"
click at [389, 248] on select "Bitte auswählen CHF 1.00 - CHF 499.00 CHF 500.00 - CHF 1'999.00 CHF 2'000.00 - …" at bounding box center [520, 258] width 263 height 20
click at [431, 309] on label "Ich bestätige, dass der Kunde mündlich bestätigt hat, dass er mit einer Bonität…" at bounding box center [653, 309] width 528 height 13
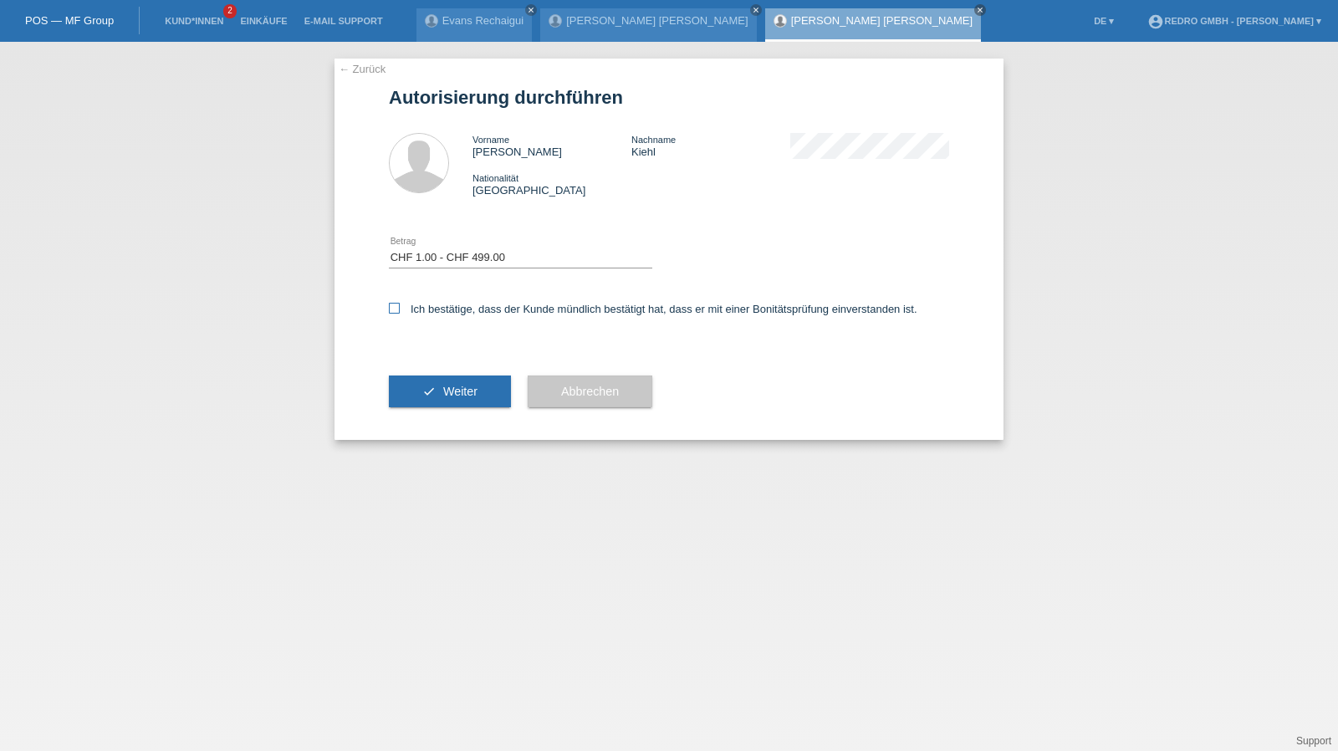
click at [400, 309] on input "Ich bestätige, dass der Kunde mündlich bestätigt hat, dass er mit einer Bonität…" at bounding box center [394, 308] width 11 height 11
checkbox input "true"
click at [420, 377] on button "check Weiter" at bounding box center [450, 391] width 122 height 32
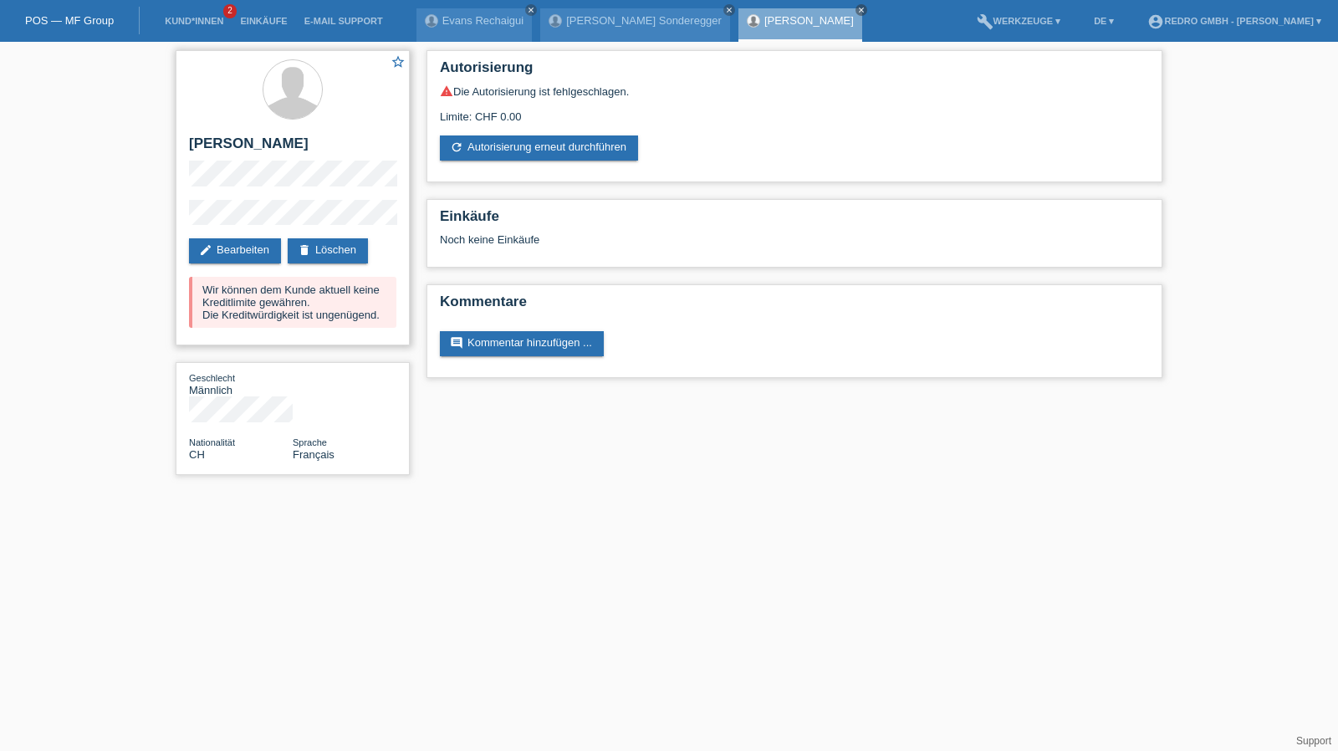
click at [302, 150] on h2 "[PERSON_NAME]" at bounding box center [292, 147] width 207 height 25
copy h2 "Kiehl"
click at [241, 135] on h2 "[PERSON_NAME] [PERSON_NAME]" at bounding box center [292, 147] width 207 height 25
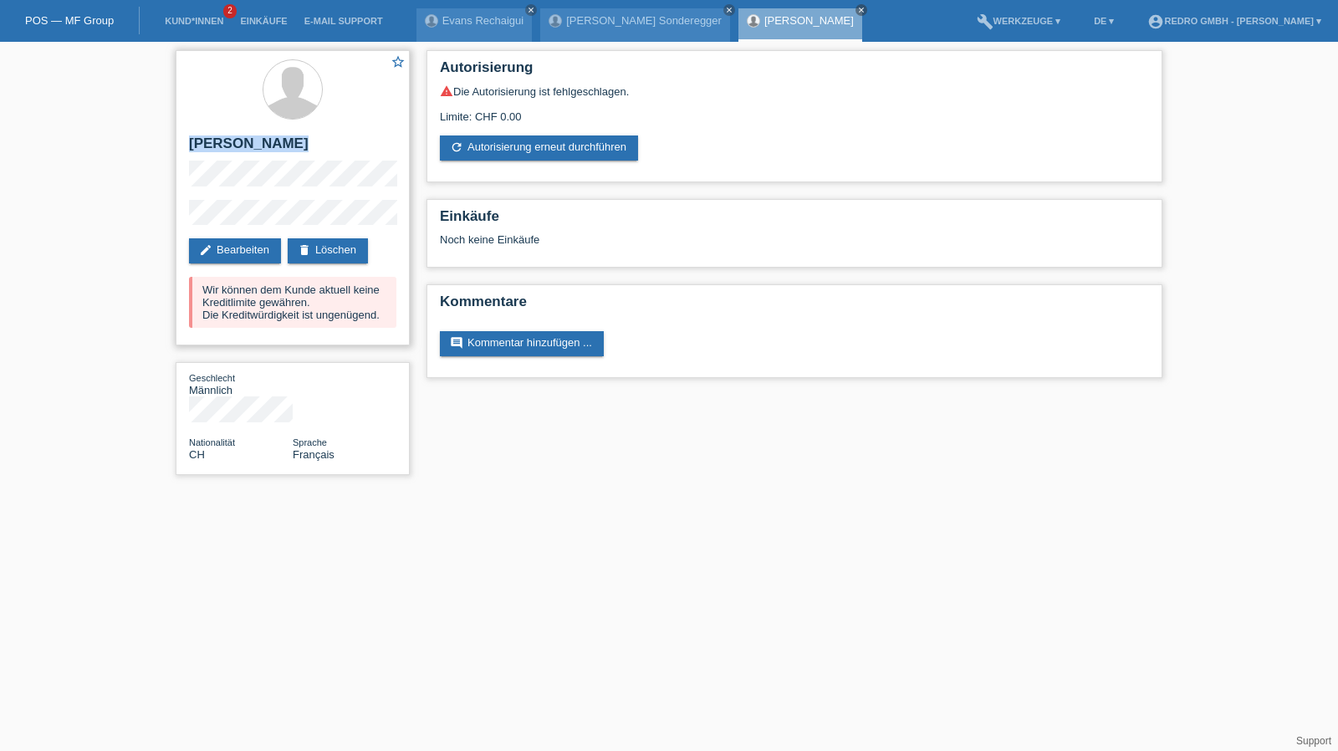
click at [241, 135] on h2 "[PERSON_NAME] [PERSON_NAME]" at bounding box center [292, 147] width 207 height 25
copy div "[PERSON_NAME] [PERSON_NAME]"
click at [211, 195] on div "star_border Grégoire Yves Kiehl edit Bearbeiten delete Löschen Wir können dem K…" at bounding box center [293, 197] width 234 height 295
click at [139, 213] on div "star_border Grégoire Yves Kiehl edit Bearbeiten delete Löschen Wir können dem K…" at bounding box center [669, 267] width 1338 height 450
click at [214, 144] on h2 "[PERSON_NAME] [PERSON_NAME]" at bounding box center [292, 147] width 207 height 25
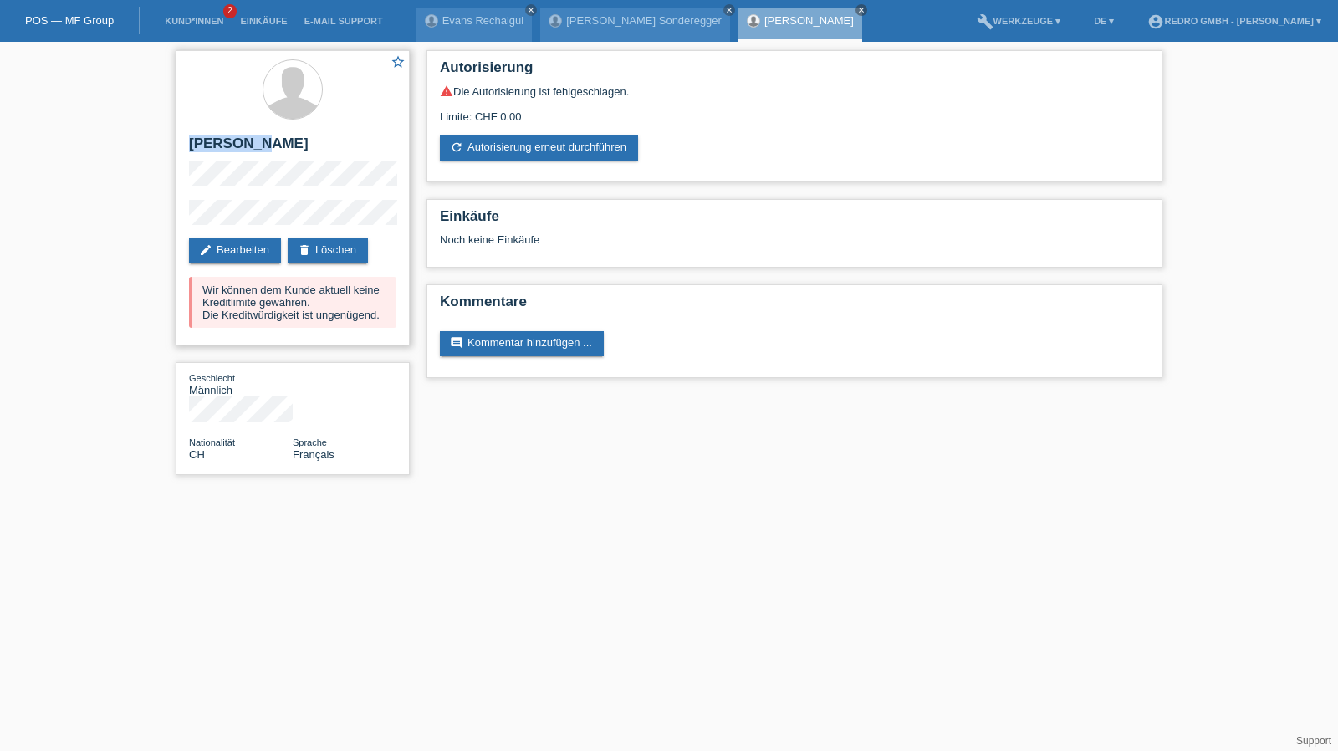
click at [214, 144] on h2 "[PERSON_NAME] [PERSON_NAME]" at bounding box center [292, 147] width 207 height 25
copy h2 "Grégoire"
click at [202, 18] on link "Kund*innen" at bounding box center [193, 21] width 75 height 10
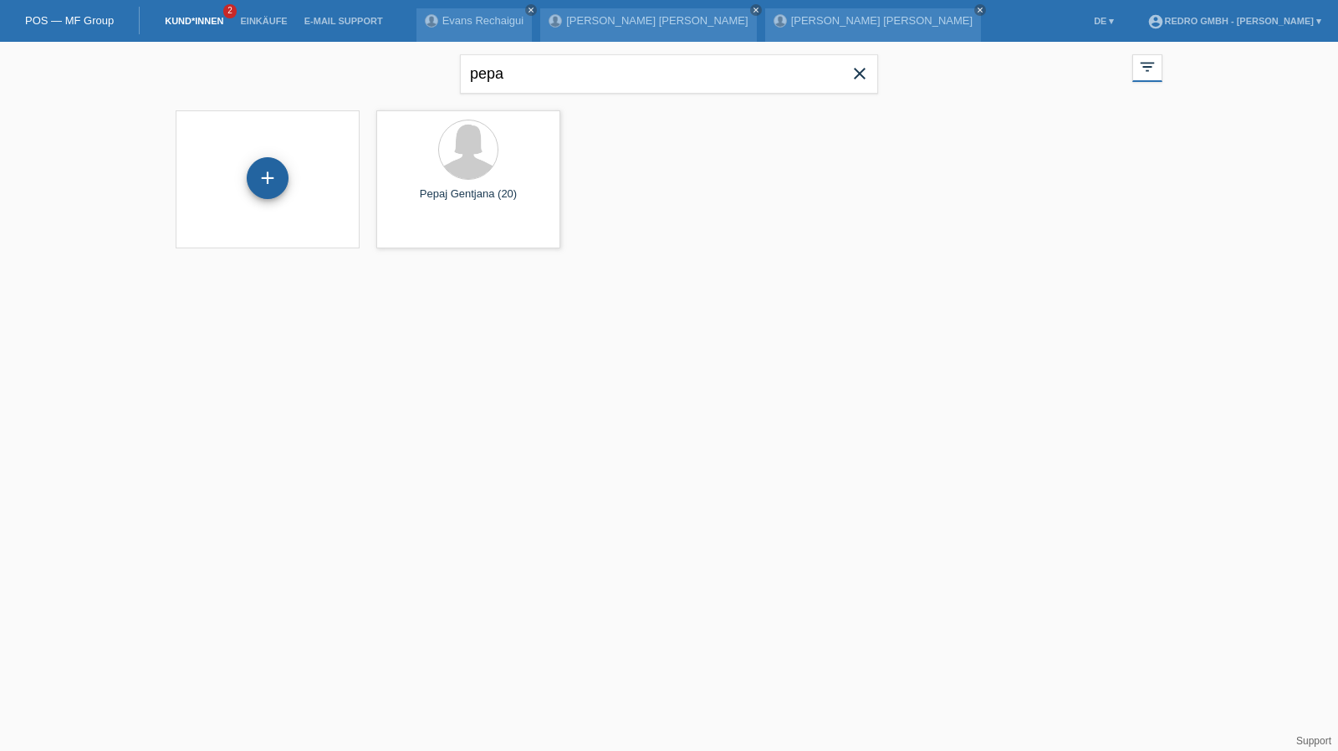
click at [254, 181] on div "+" at bounding box center [268, 178] width 42 height 42
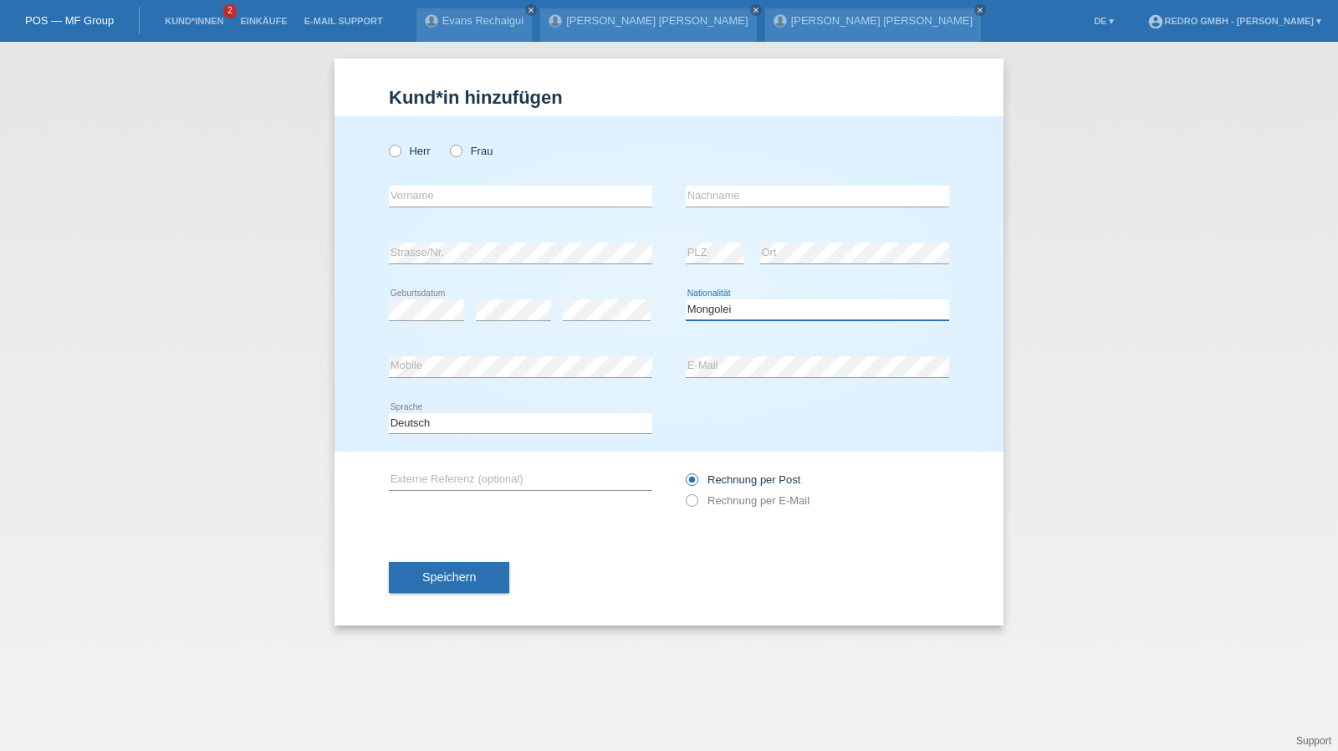
click at [706, 317] on select "Bitte auswählen... Schweiz Deutschland Liechtenstein Österreich ------------ Af…" at bounding box center [817, 309] width 263 height 20
click at [707, 309] on select "Bitte auswählen... Schweiz Deutschland Liechtenstein Österreich ------------ Af…" at bounding box center [817, 309] width 263 height 20
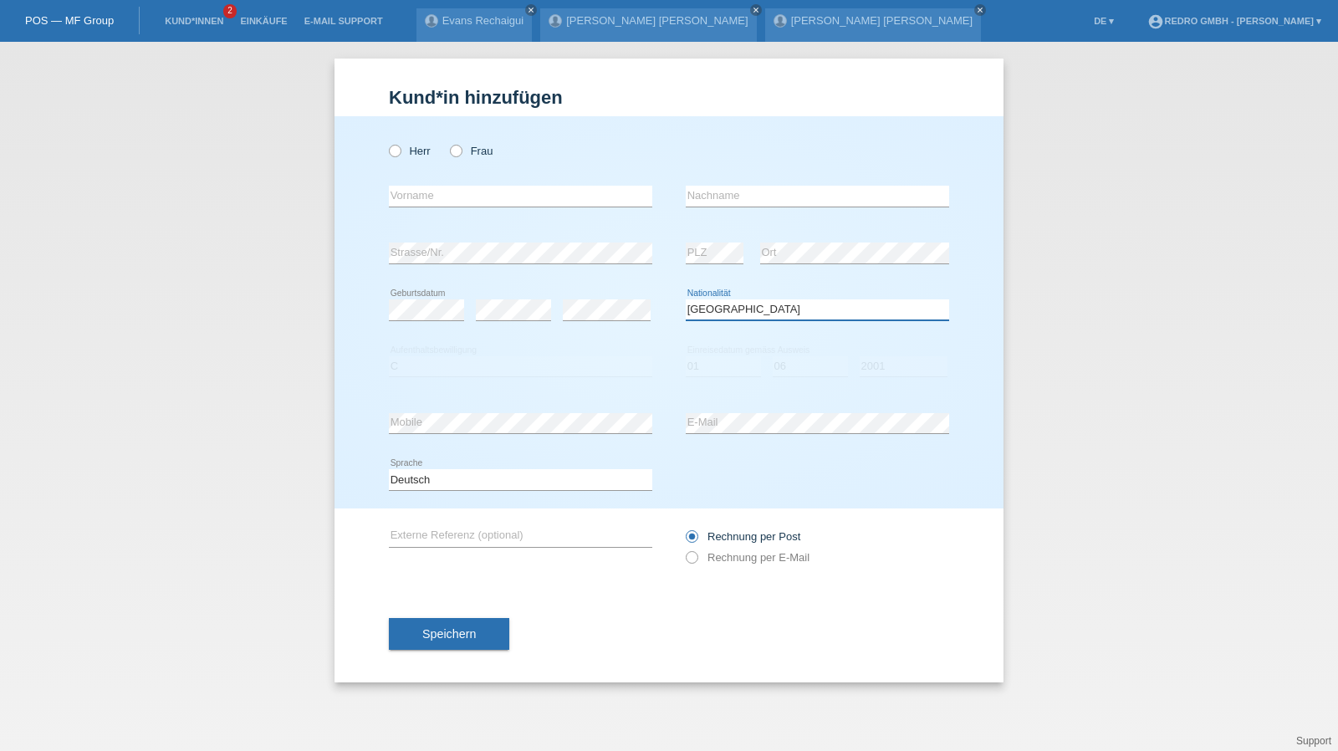
select select "MN"
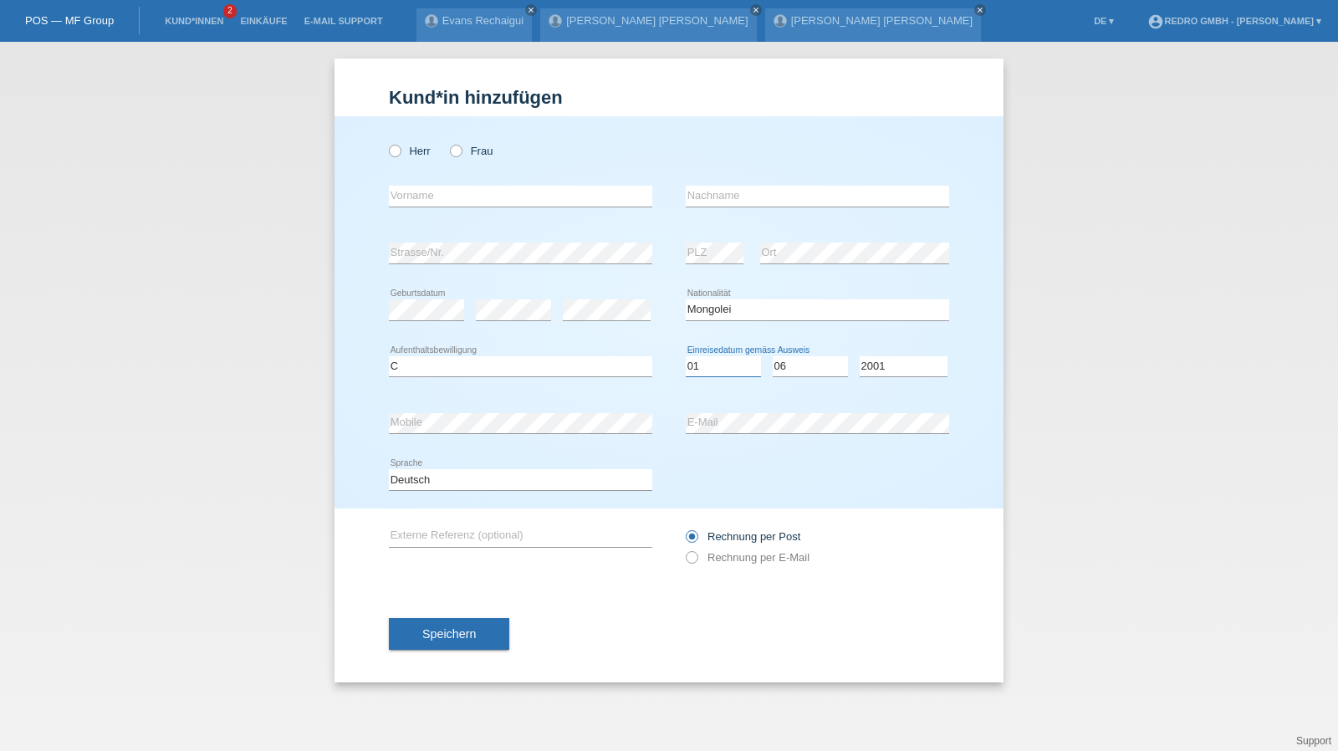
click at [691, 362] on select "Tag 01 02 03 04 05 06 07 08 09 10 11" at bounding box center [723, 366] width 75 height 20
select select "28"
select select "07"
select select "2000"
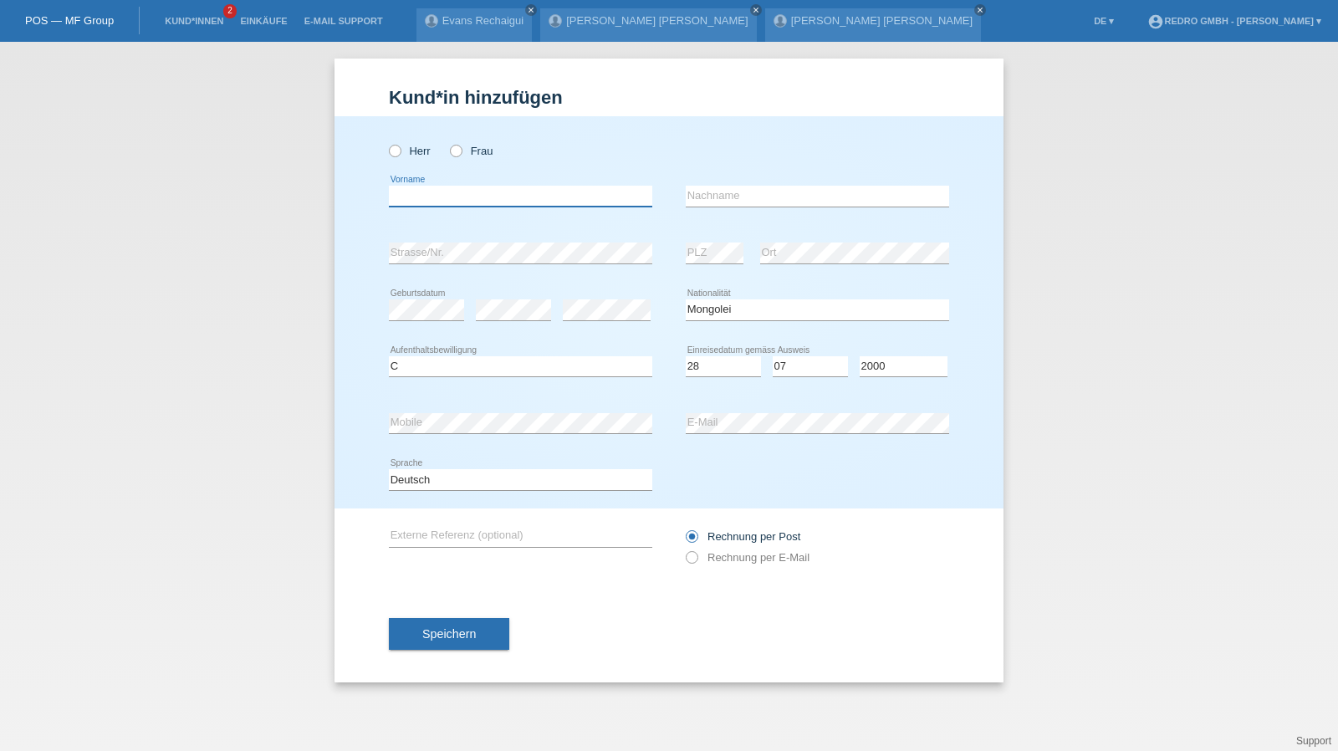
click at [458, 204] on input "text" at bounding box center [520, 196] width 263 height 21
type input "Selenge"
type input "Zangad"
click at [783, 203] on input "Zangad" at bounding box center [817, 196] width 263 height 21
click at [421, 481] on select "Deutsch Français Italiano English" at bounding box center [520, 479] width 263 height 20
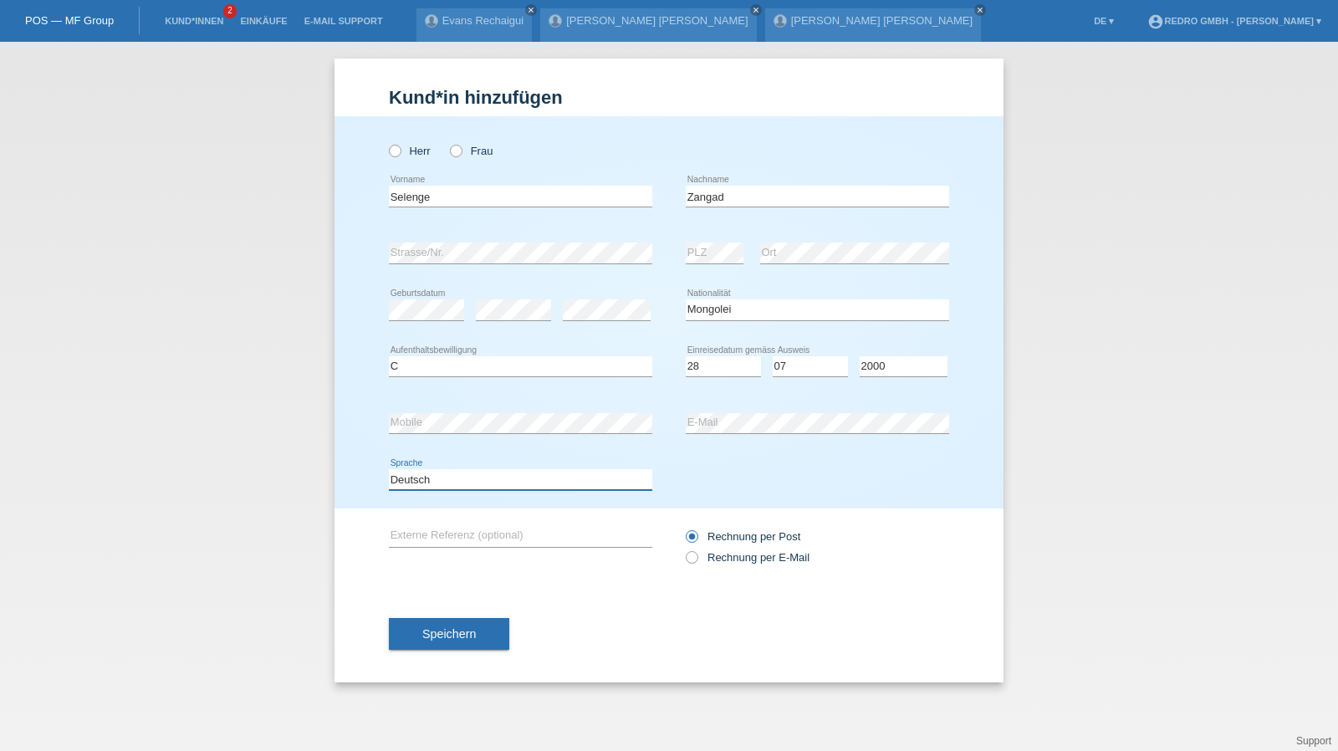
select select "fr"
click at [389, 469] on select "Deutsch Français Italiano English" at bounding box center [520, 479] width 263 height 20
click at [430, 640] on button "Speichern" at bounding box center [449, 634] width 120 height 32
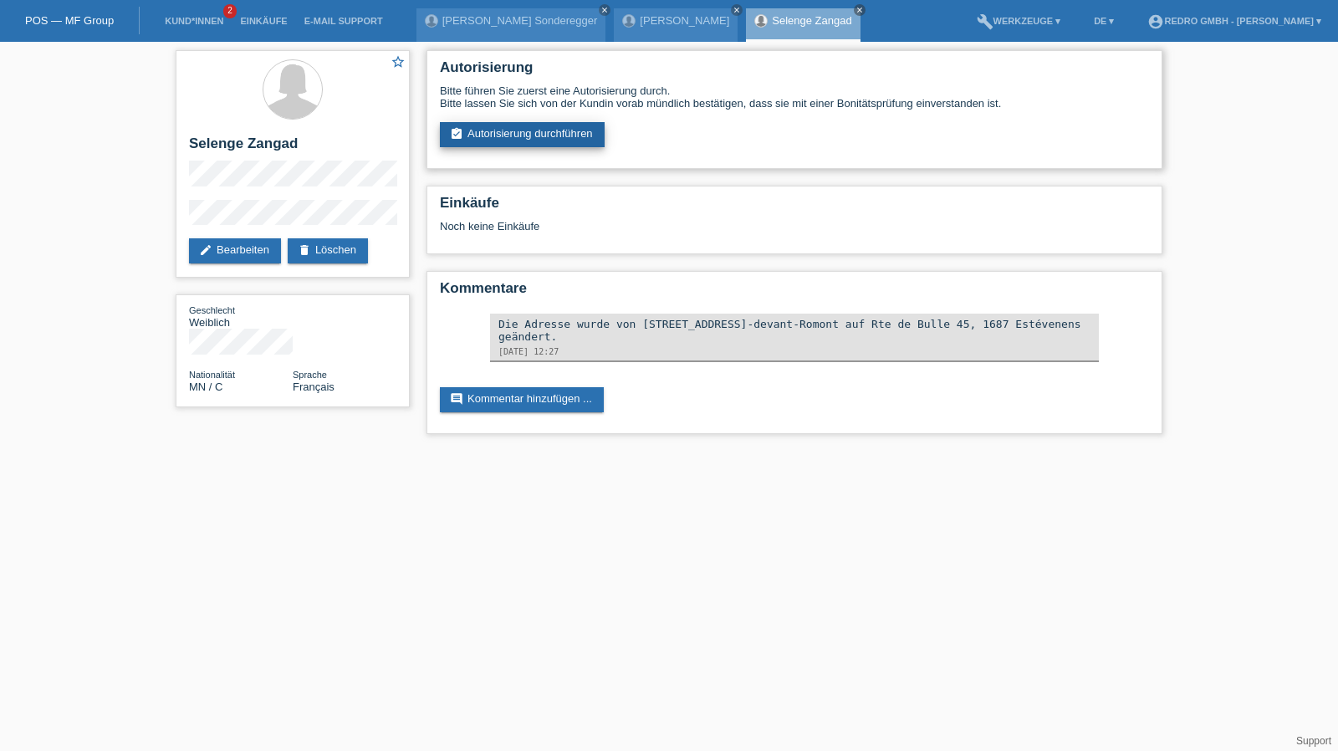
click at [530, 131] on link "assignment_turned_in Autorisierung durchführen" at bounding box center [522, 134] width 165 height 25
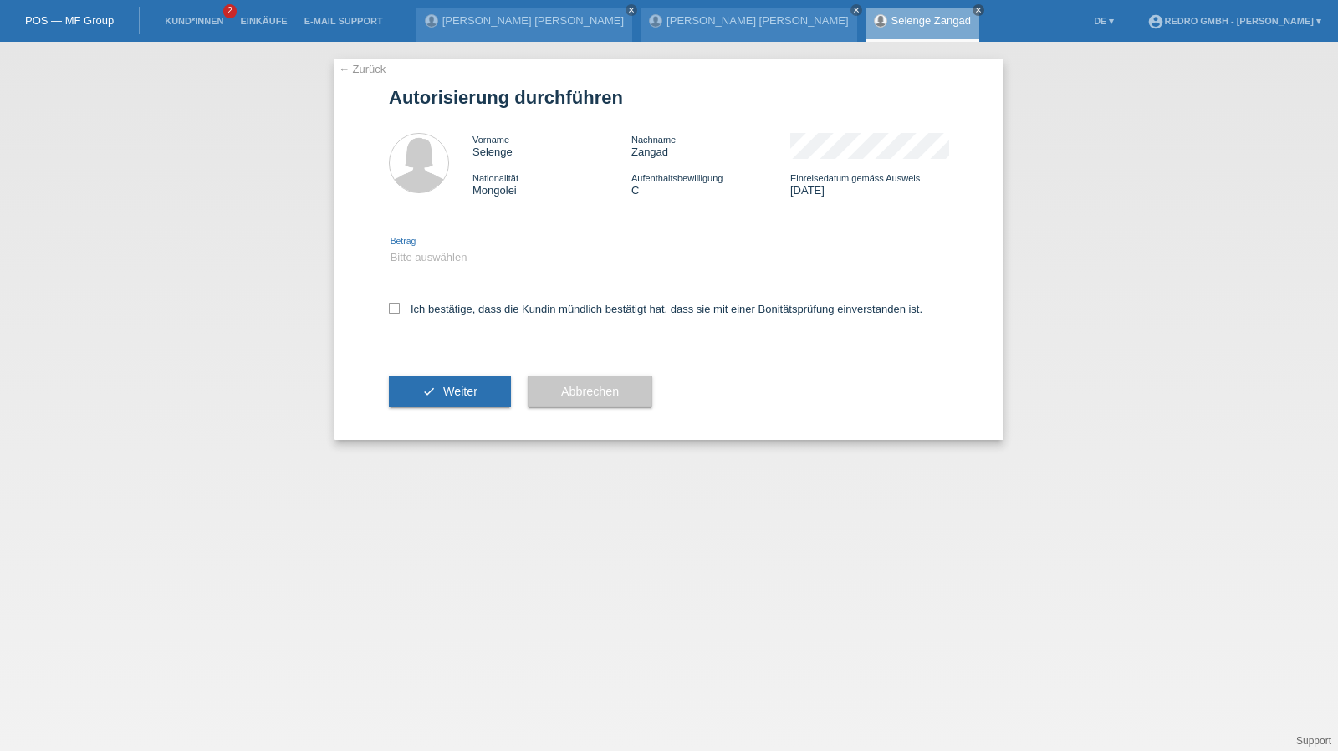
drag, startPoint x: 441, startPoint y: 253, endPoint x: 441, endPoint y: 265, distance: 11.7
click at [441, 253] on select "Bitte auswählen CHF 1.00 - CHF 499.00 CHF 500.00 - CHF 1'999.00 CHF 2'000.00 - …" at bounding box center [520, 258] width 263 height 20
select select "1"
click at [389, 248] on select "Bitte auswählen CHF 1.00 - CHF 499.00 CHF 500.00 - CHF 1'999.00 CHF 2'000.00 - …" at bounding box center [520, 258] width 263 height 20
click at [443, 312] on label "Ich bestätige, dass die Kundin mündlich bestätigt hat, dass sie mit einer Bonit…" at bounding box center [655, 309] width 533 height 13
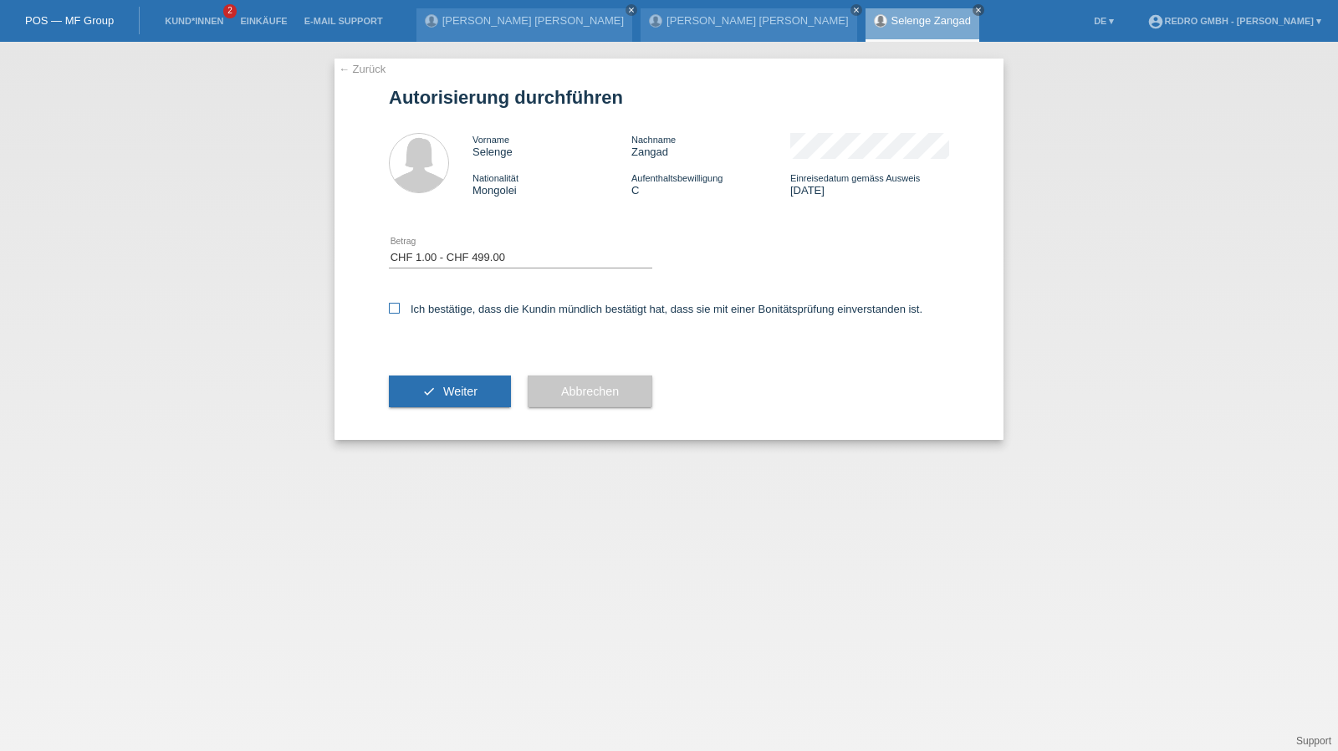
click at [400, 312] on input "Ich bestätige, dass die Kundin mündlich bestätigt hat, dass sie mit einer Bonit…" at bounding box center [394, 308] width 11 height 11
checkbox input "true"
click at [436, 401] on button "check Weiter" at bounding box center [450, 391] width 122 height 32
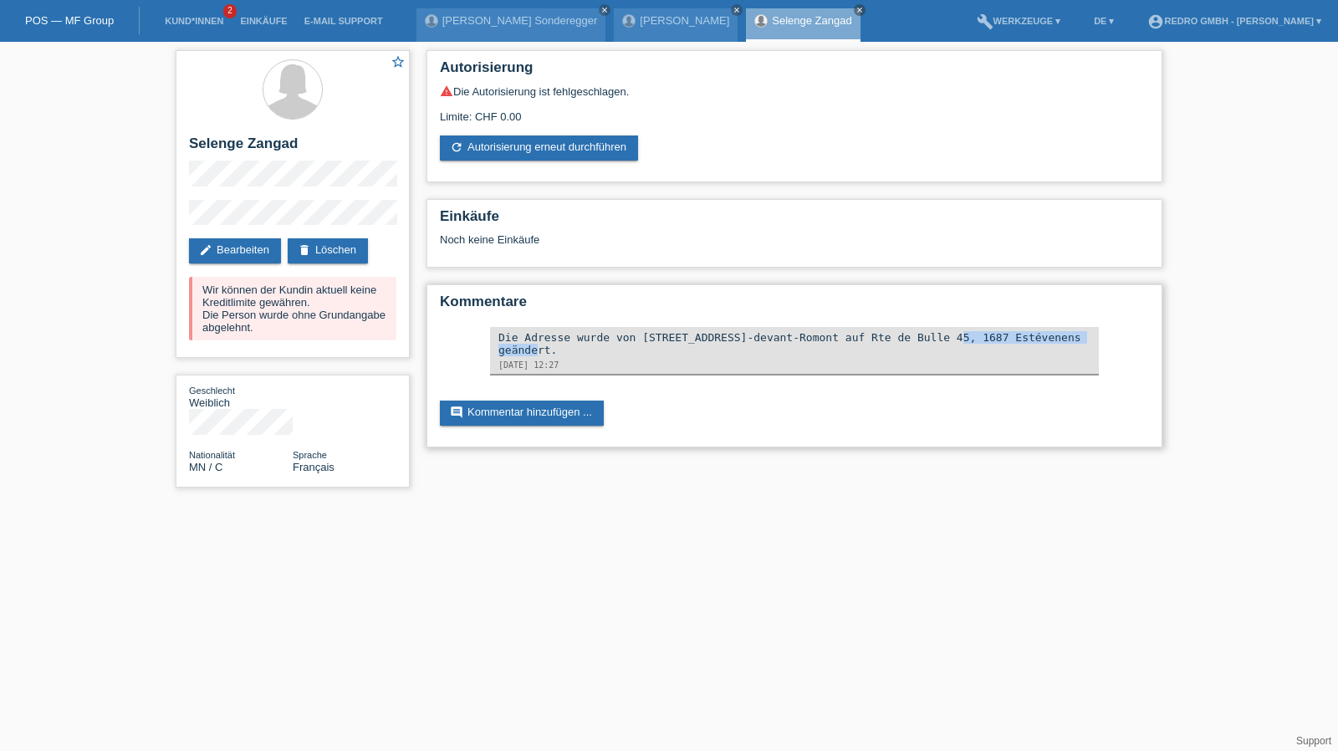
drag, startPoint x: 774, startPoint y: 335, endPoint x: 922, endPoint y: 342, distance: 148.2
click at [922, 342] on div "Die Adresse wurde von [STREET_ADDRESS]-devant-Romont auf Rte de Bulle 45, 1687 …" at bounding box center [794, 343] width 592 height 25
copy div "Vuisternens-devant-Romont"
click at [241, 248] on link "edit Bearbeiten" at bounding box center [235, 250] width 92 height 25
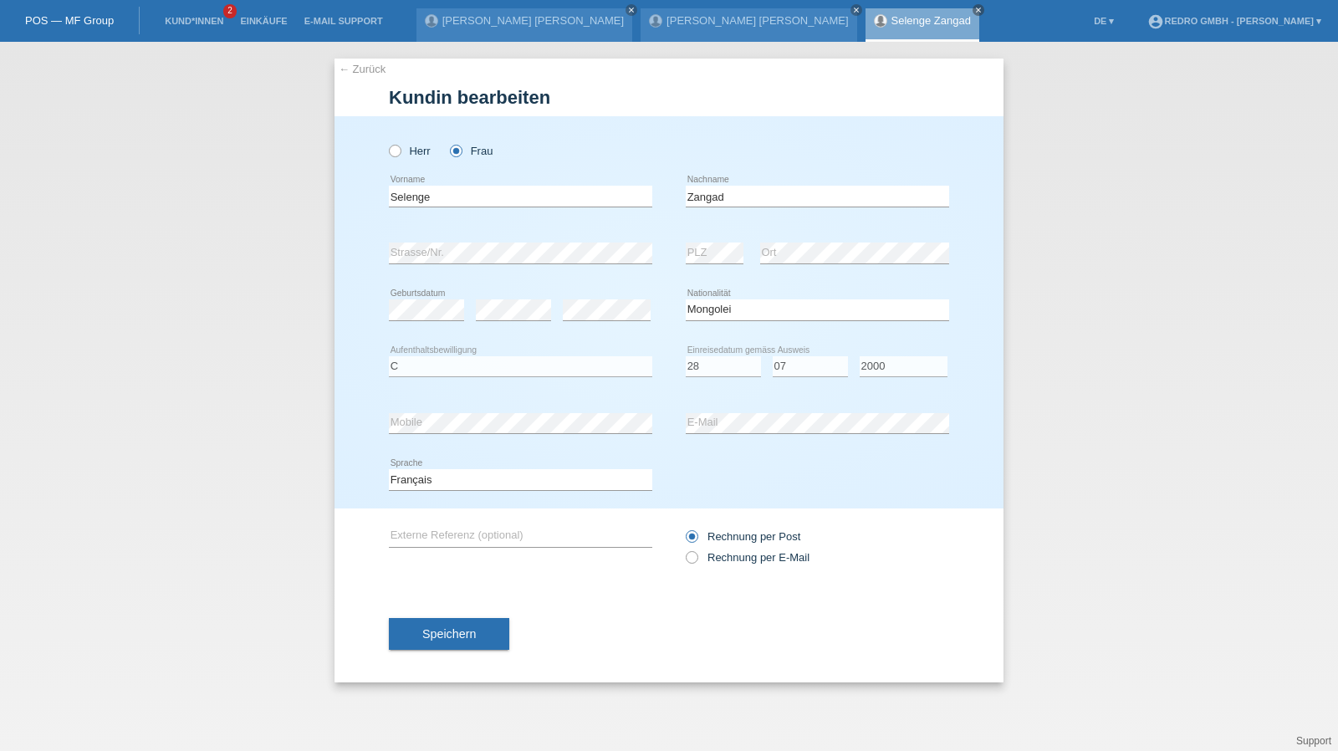
select select "MN"
select select "C"
select select "28"
select select "07"
select select "2000"
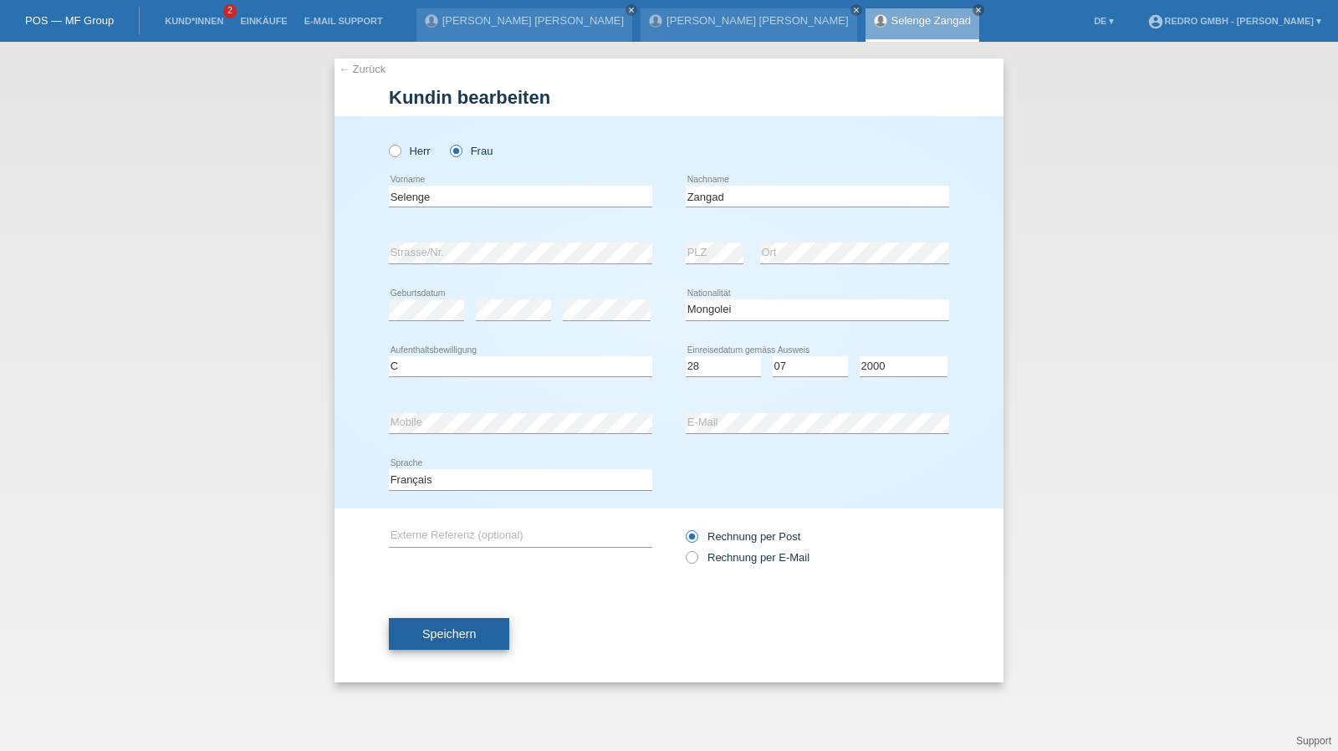
click at [439, 638] on span "Speichern" at bounding box center [449, 633] width 54 height 13
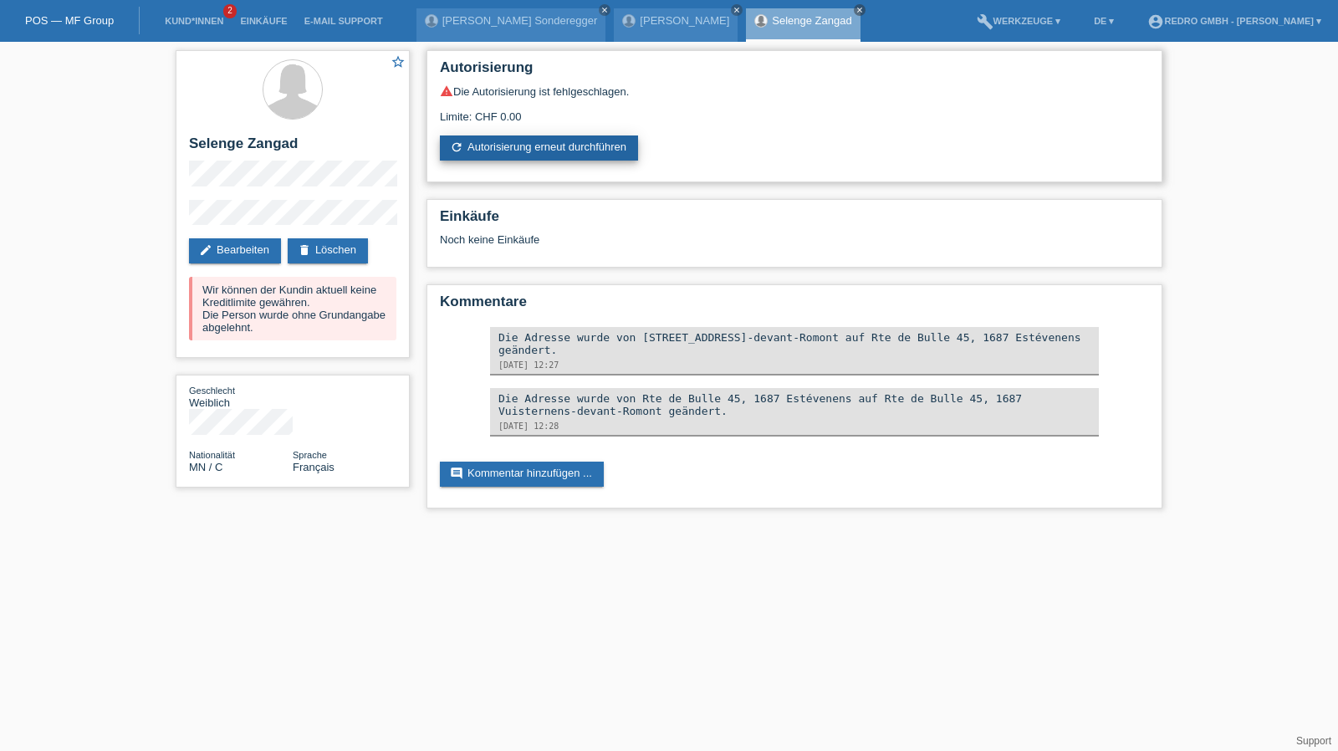
click at [506, 156] on link "refresh Autorisierung erneut durchführen" at bounding box center [539, 147] width 198 height 25
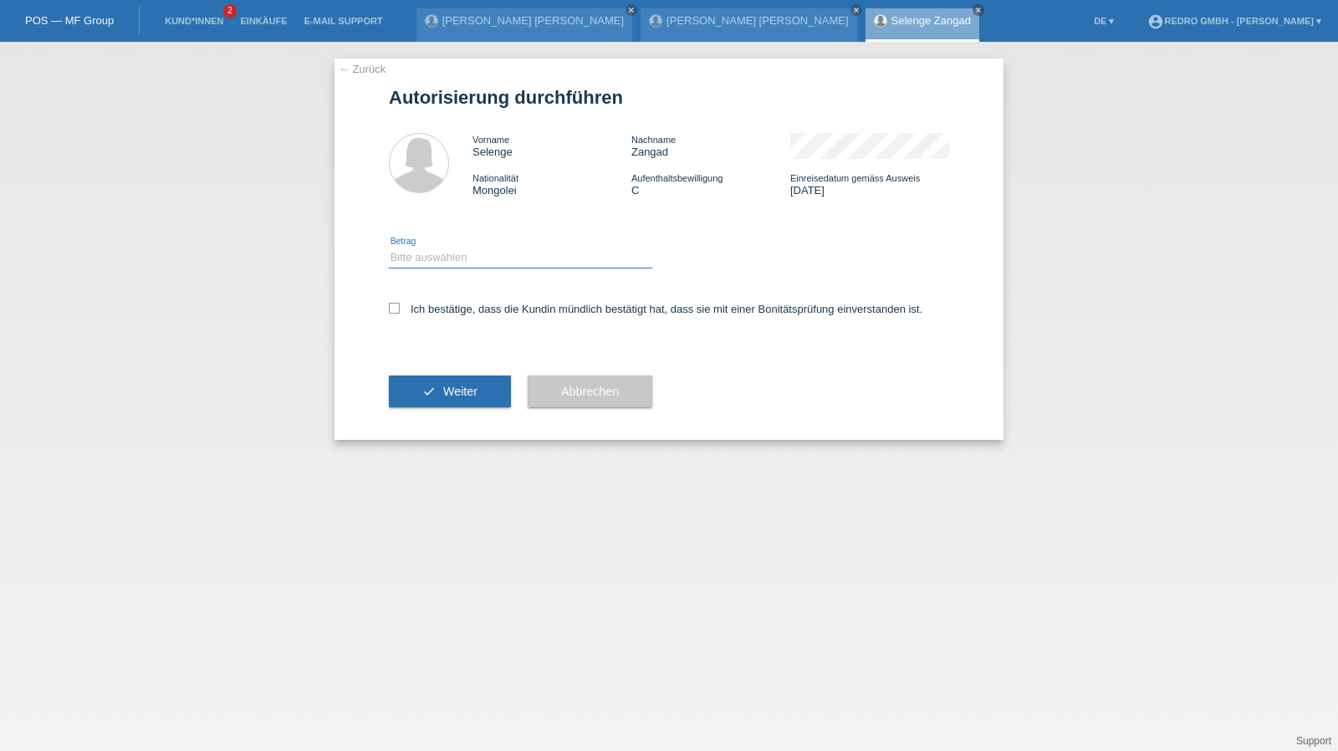
click at [482, 258] on select "Bitte auswählen CHF 1.00 - CHF 499.00 CHF 500.00 - CHF 1'999.00 CHF 2'000.00 - …" at bounding box center [520, 258] width 263 height 20
select select "1"
click at [389, 248] on select "Bitte auswählen CHF 1.00 - CHF 499.00 CHF 500.00 - CHF 1'999.00 CHF 2'000.00 - …" at bounding box center [520, 258] width 263 height 20
click at [452, 300] on div "Ich bestätige, dass die Kundin mündlich bestätigt hat, dass sie mit einer Bonit…" at bounding box center [669, 314] width 560 height 57
click at [451, 304] on label "Ich bestätige, dass die Kundin mündlich bestätigt hat, dass sie mit einer Bonit…" at bounding box center [655, 309] width 533 height 13
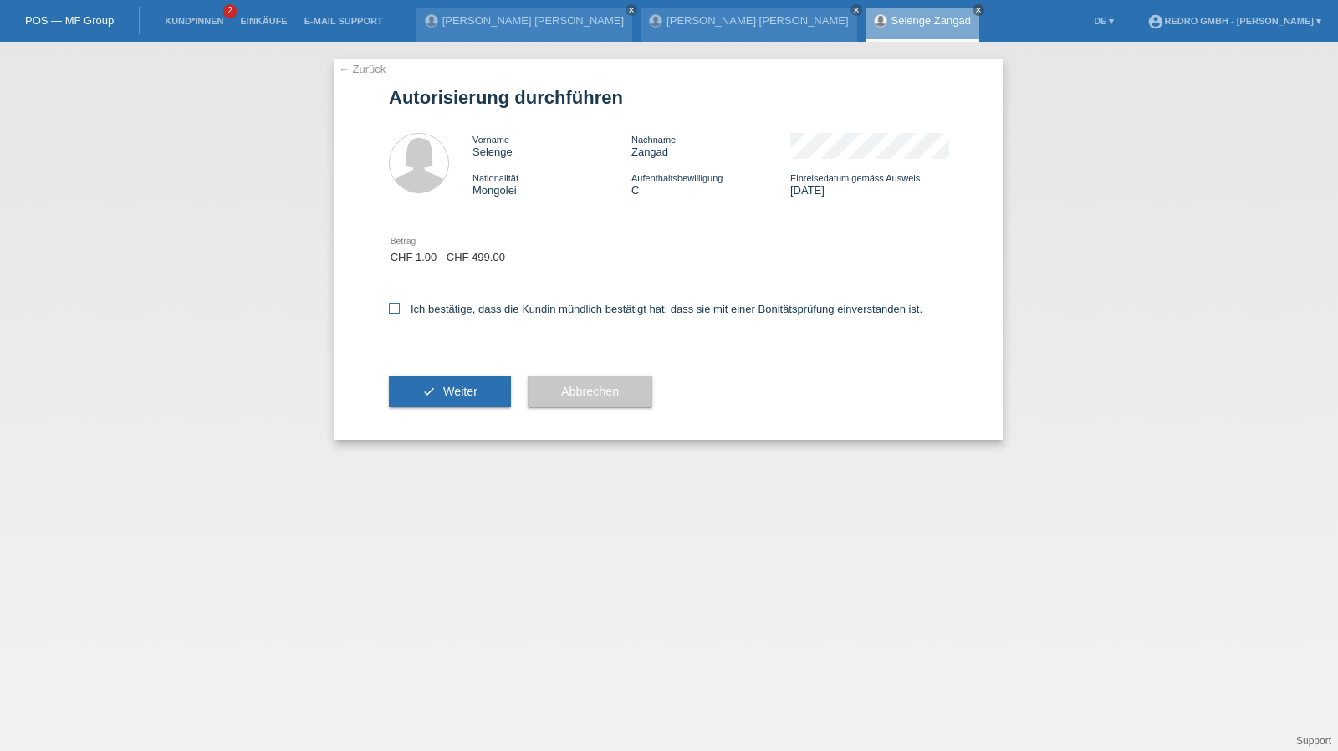
click at [400, 304] on input "Ich bestätige, dass die Kundin mündlich bestätigt hat, dass sie mit einer Bonit…" at bounding box center [394, 308] width 11 height 11
checkbox input "true"
click at [432, 392] on icon "check" at bounding box center [428, 391] width 13 height 13
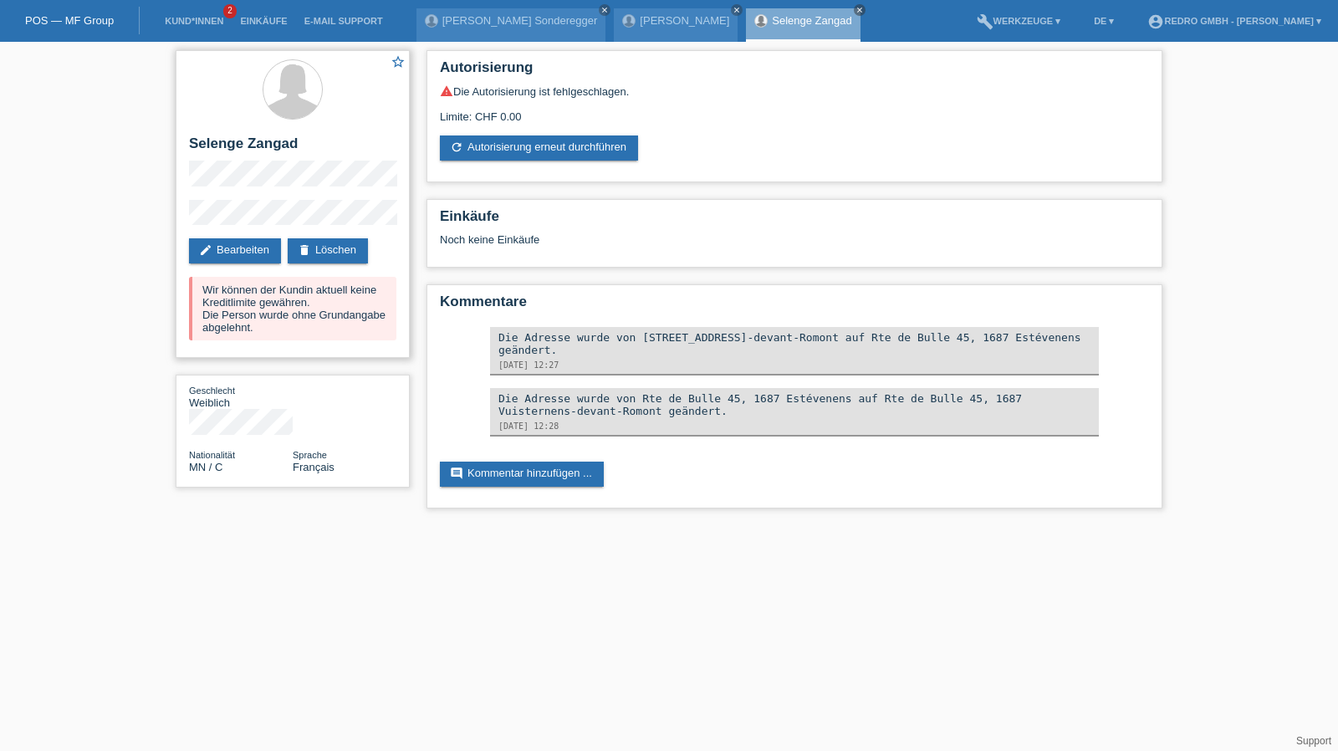
click at [220, 146] on h2 "Selenge Zangad" at bounding box center [292, 147] width 207 height 25
copy div "Selenge Zangad"
